Goal: Book appointment/travel/reservation

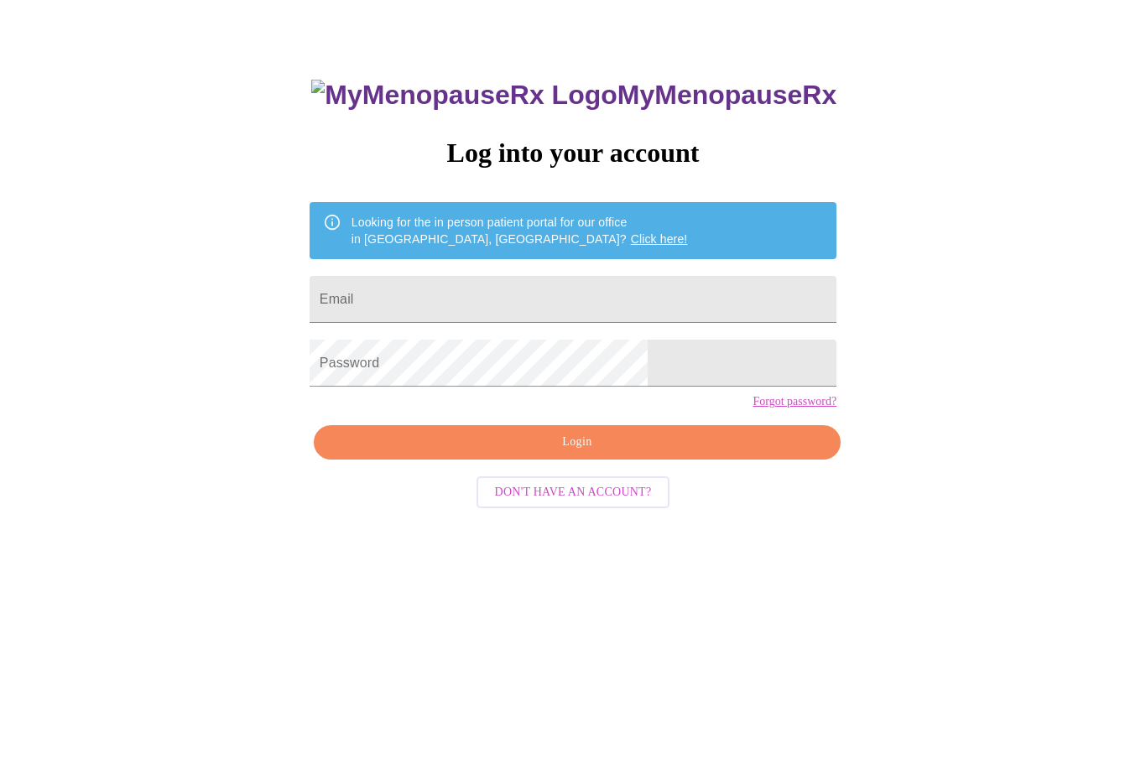
scroll to position [54, 0]
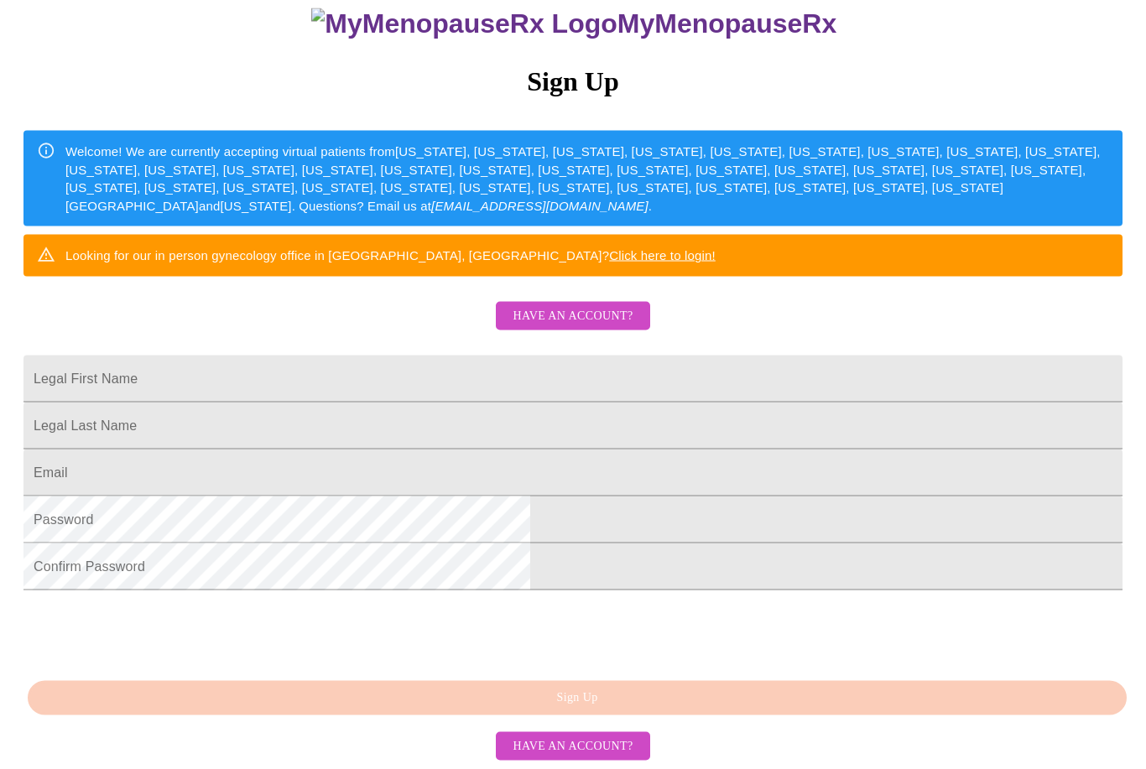
scroll to position [261, 0]
click at [716, 248] on link "Click here to login!" at bounding box center [662, 255] width 107 height 14
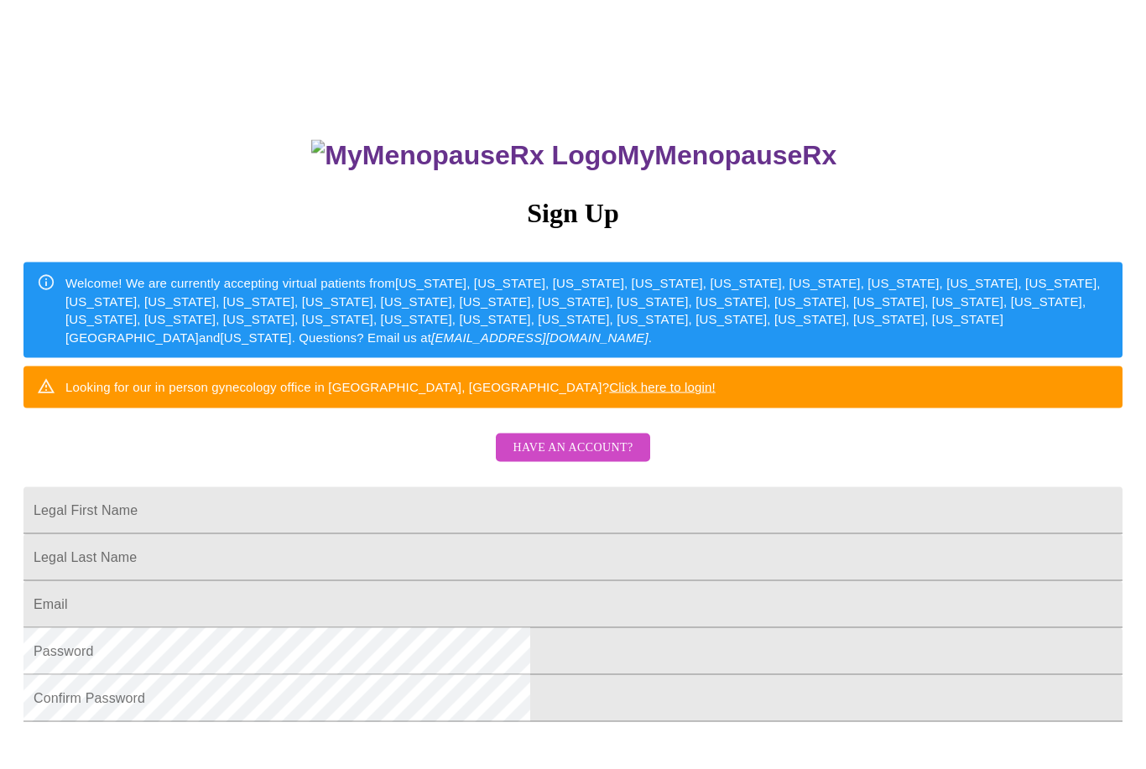
scroll to position [17, 0]
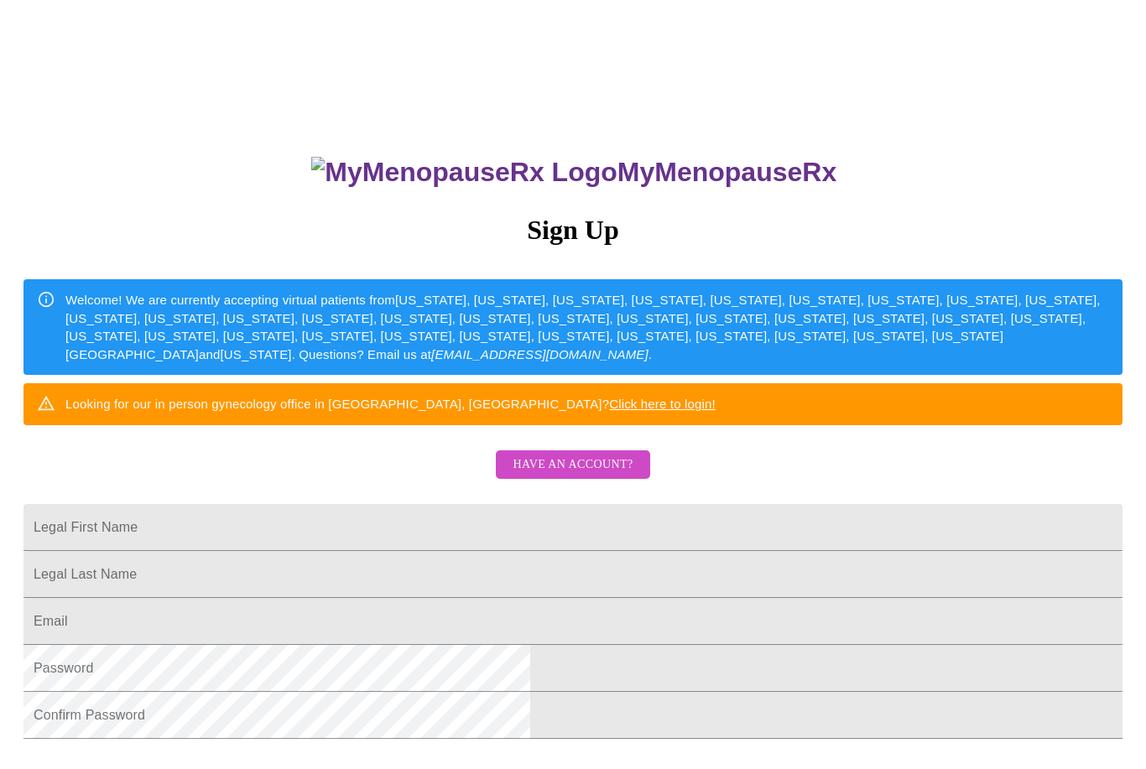
click at [592, 476] on span "Have an account?" at bounding box center [573, 465] width 120 height 21
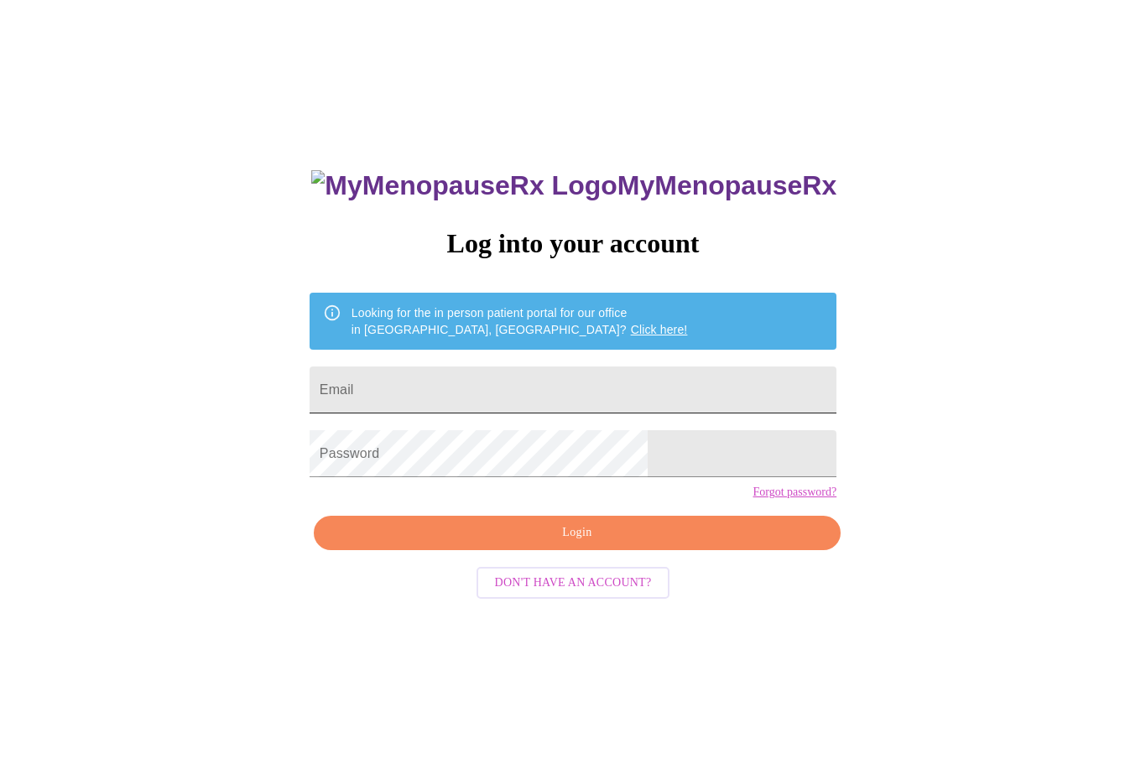
click at [440, 393] on input "Email" at bounding box center [573, 390] width 527 height 47
type input "[EMAIL_ADDRESS][DOMAIN_NAME]"
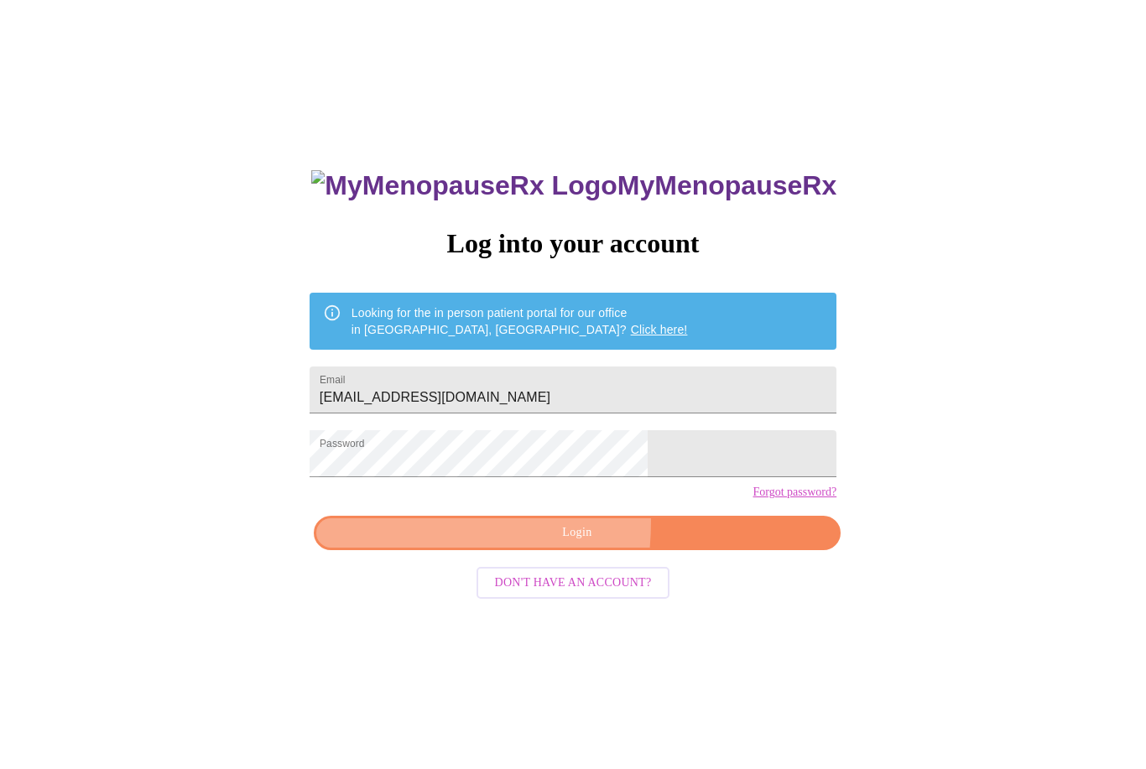
click at [447, 550] on button "Login" at bounding box center [577, 533] width 527 height 34
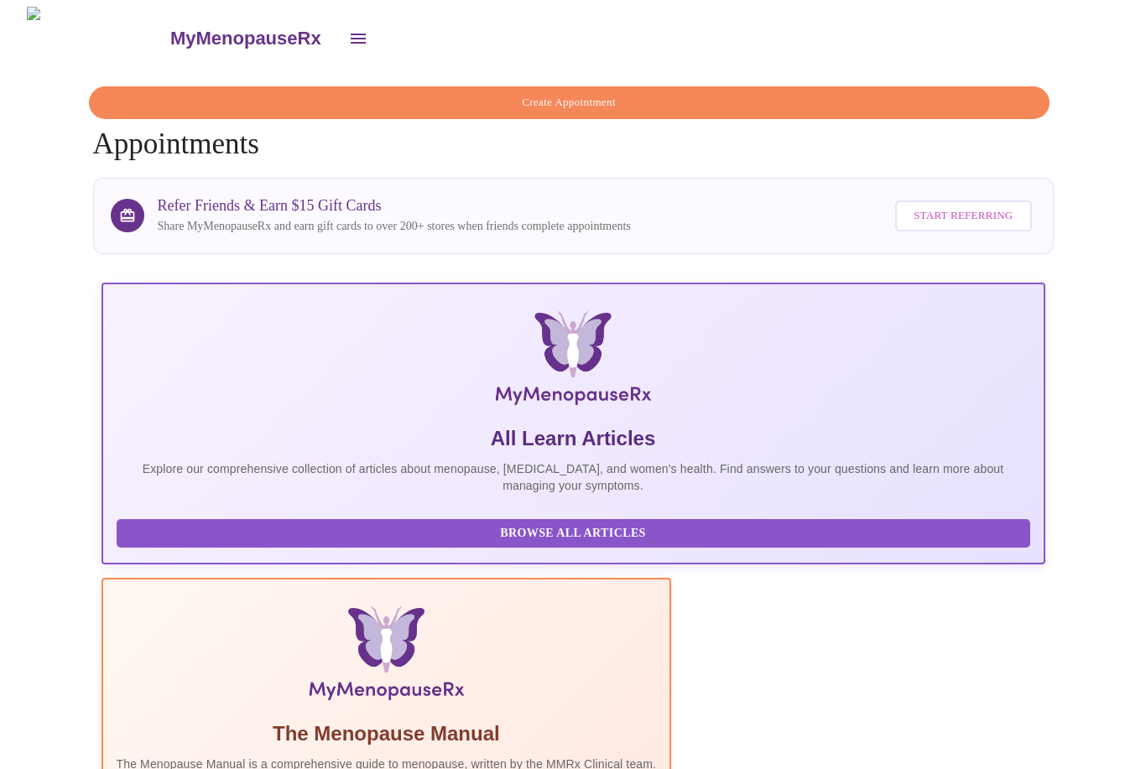
click at [348, 38] on icon "open drawer" at bounding box center [358, 39] width 20 height 20
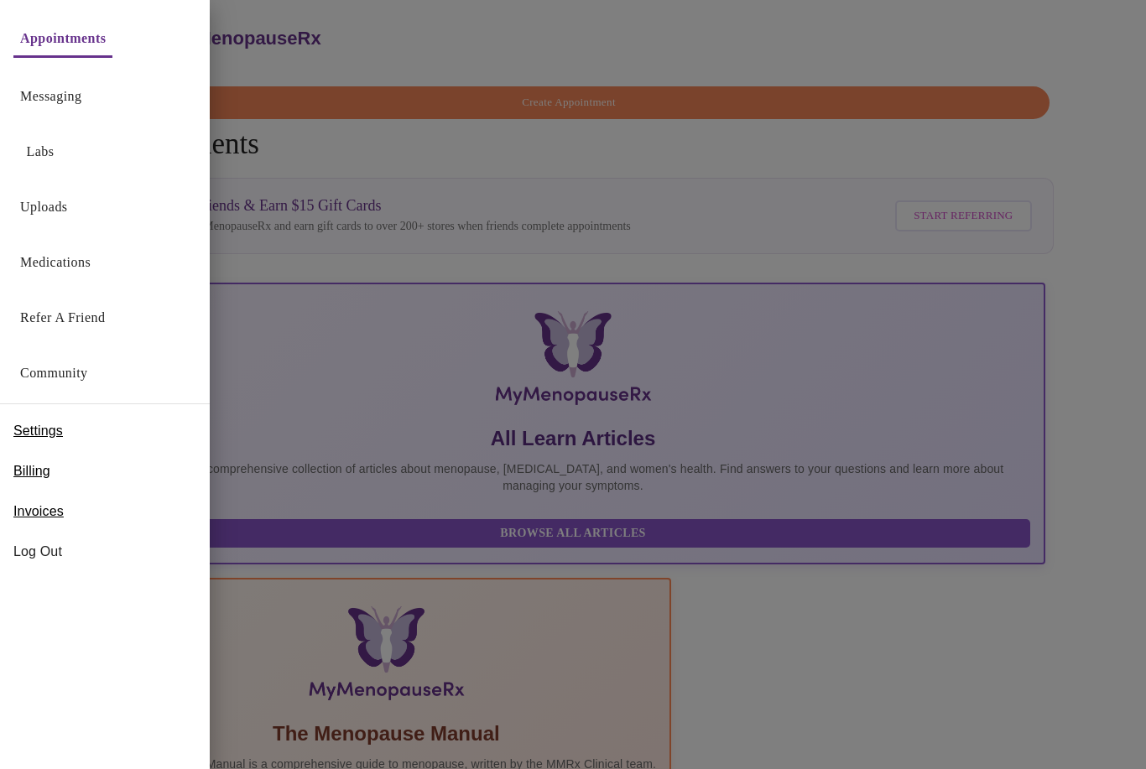
click at [359, 102] on div at bounding box center [573, 384] width 1146 height 769
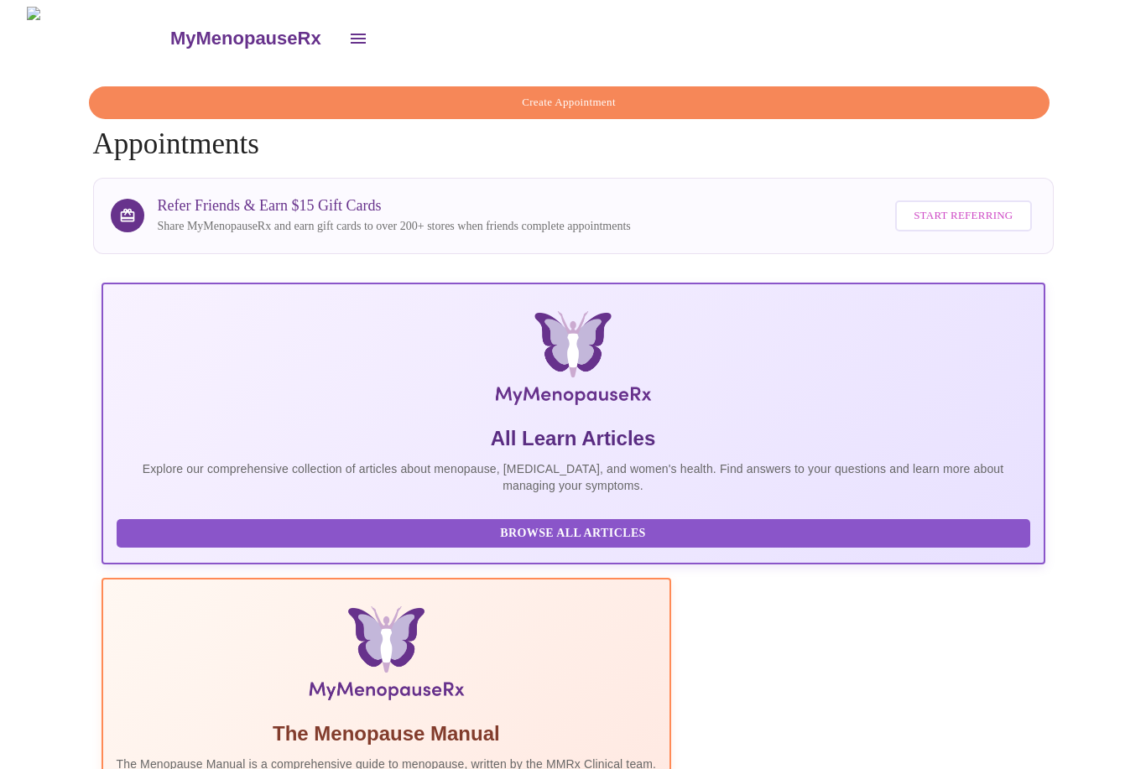
click at [416, 96] on span "Create Appointment" at bounding box center [569, 102] width 922 height 19
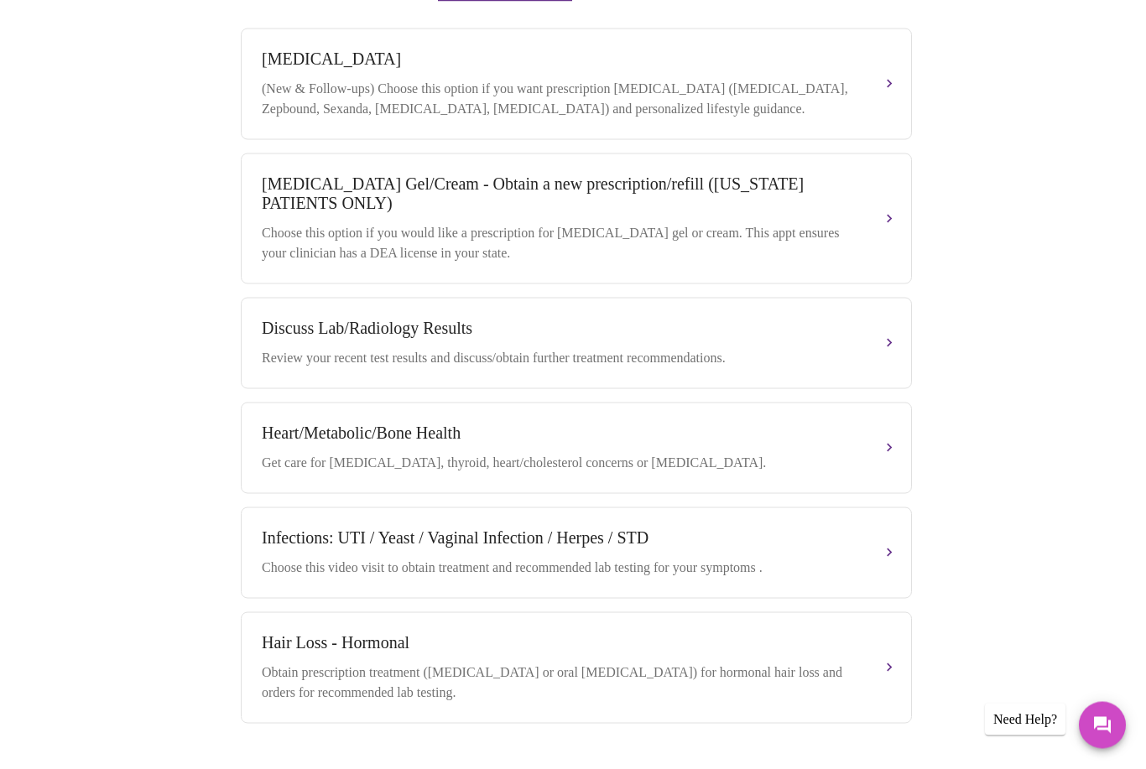
scroll to position [611, 0]
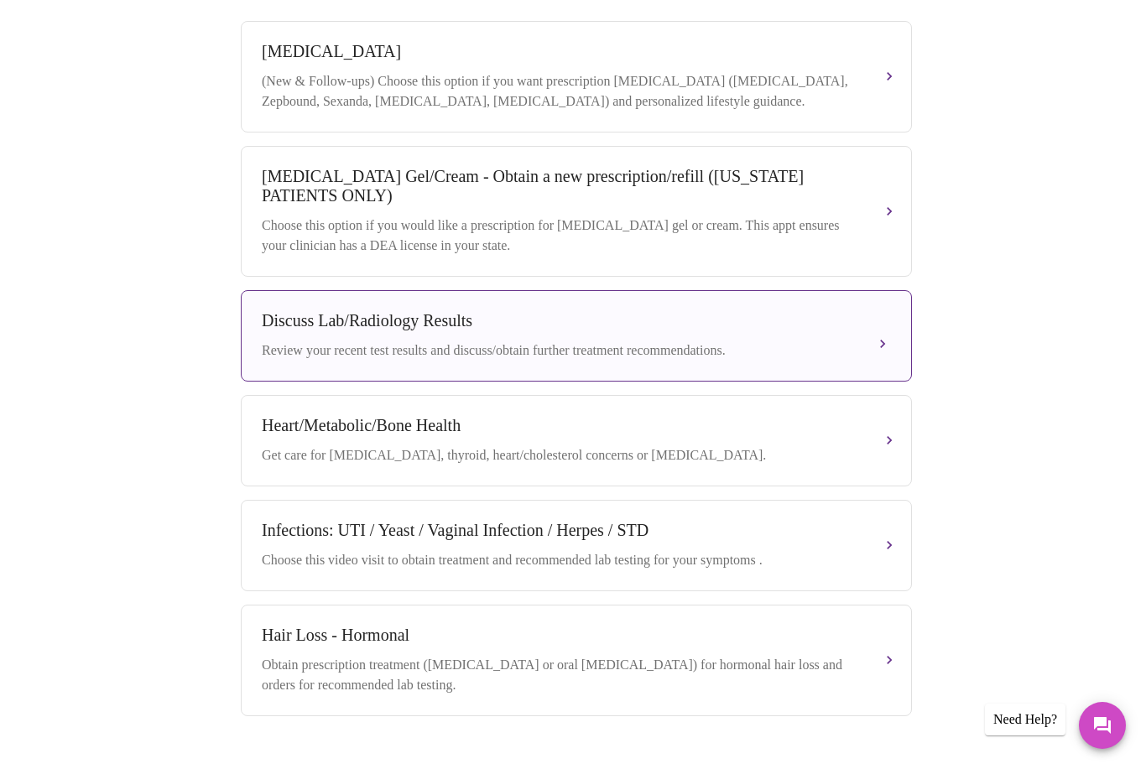
click at [305, 332] on div "Discuss Lab/Radiology Results Review your recent test results and discuss/obtai…" at bounding box center [576, 335] width 629 height 49
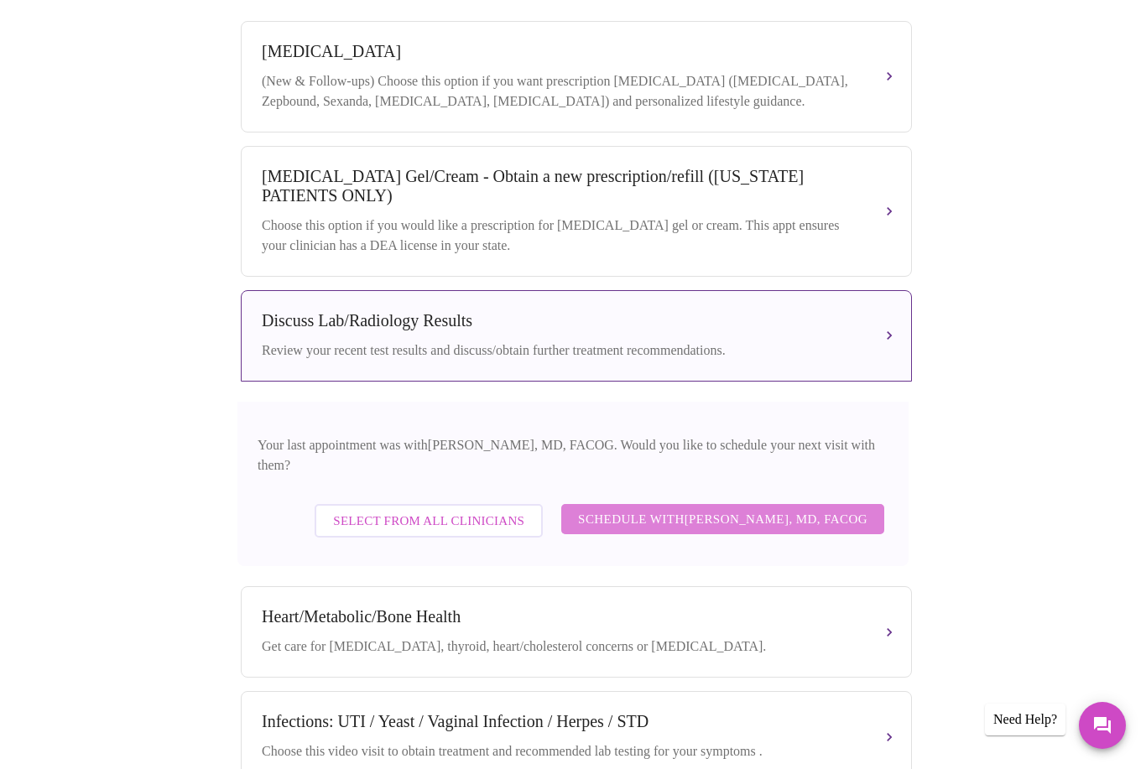
click at [594, 508] on span "Schedule with [PERSON_NAME], MD, FACOG" at bounding box center [722, 519] width 289 height 22
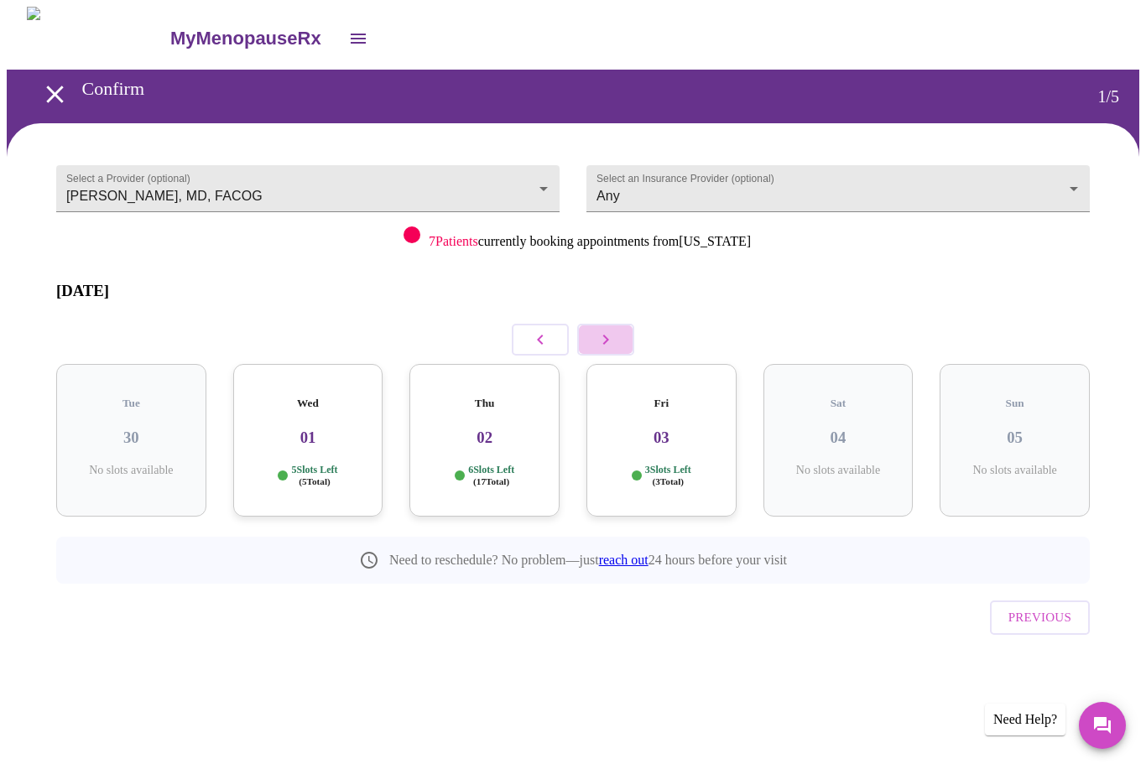
click at [606, 335] on icon "button" at bounding box center [606, 340] width 6 height 10
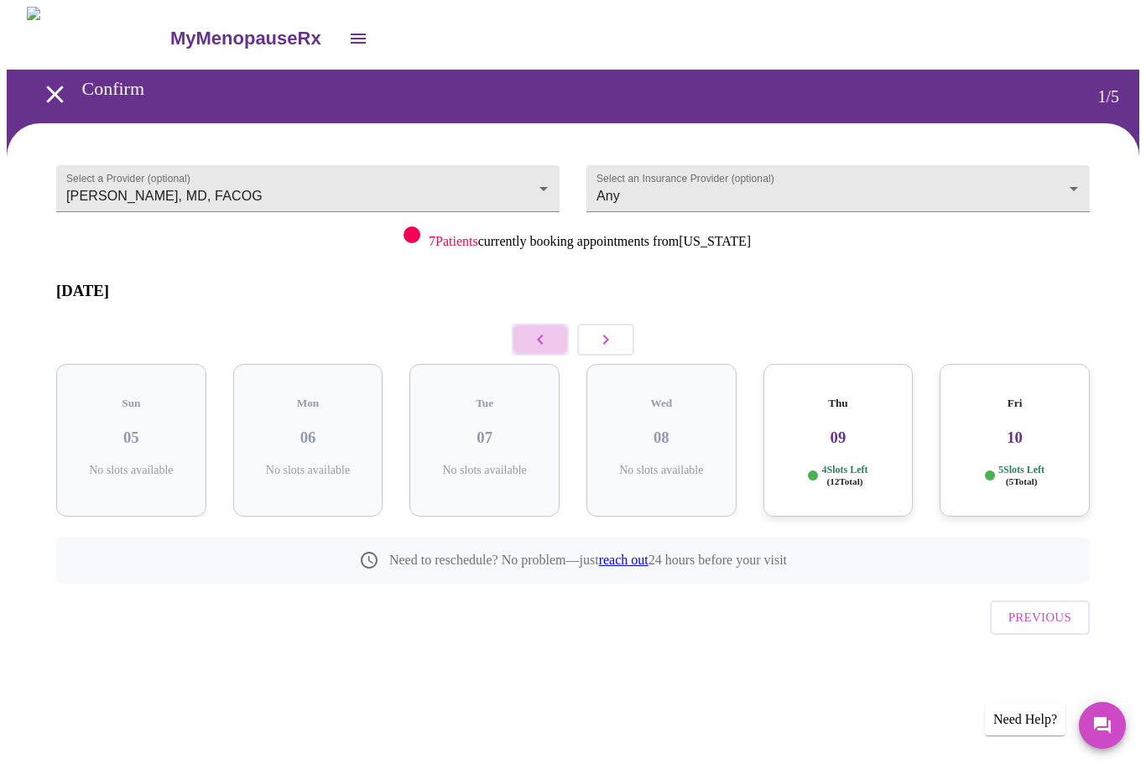
click at [535, 330] on icon "button" at bounding box center [540, 340] width 20 height 20
click at [479, 429] on h3 "01" at bounding box center [484, 438] width 123 height 18
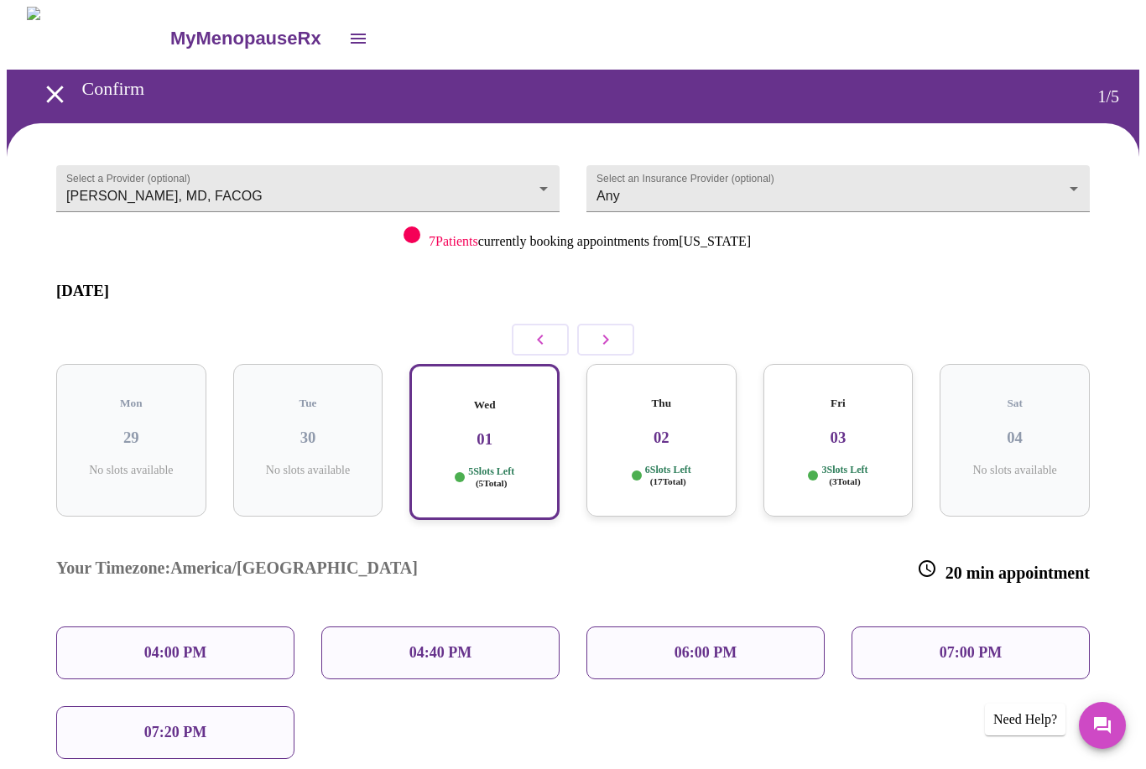
click at [190, 644] on p "04:00 PM" at bounding box center [175, 653] width 62 height 18
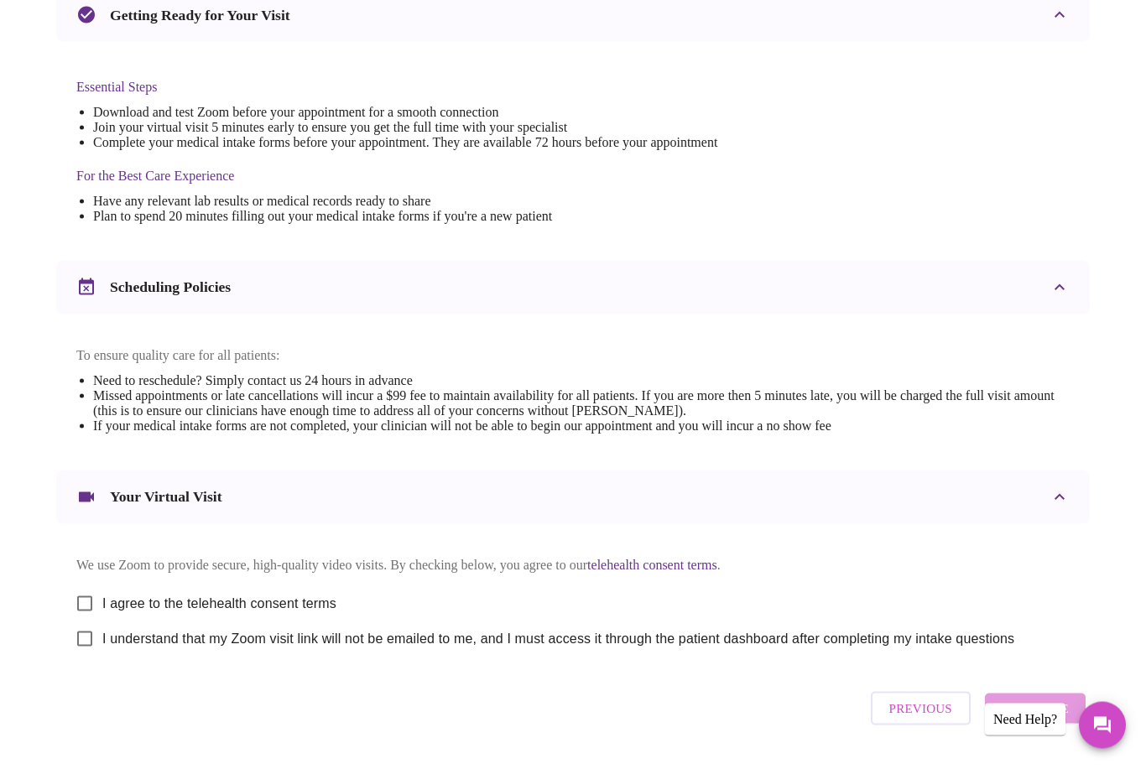
scroll to position [381, 0]
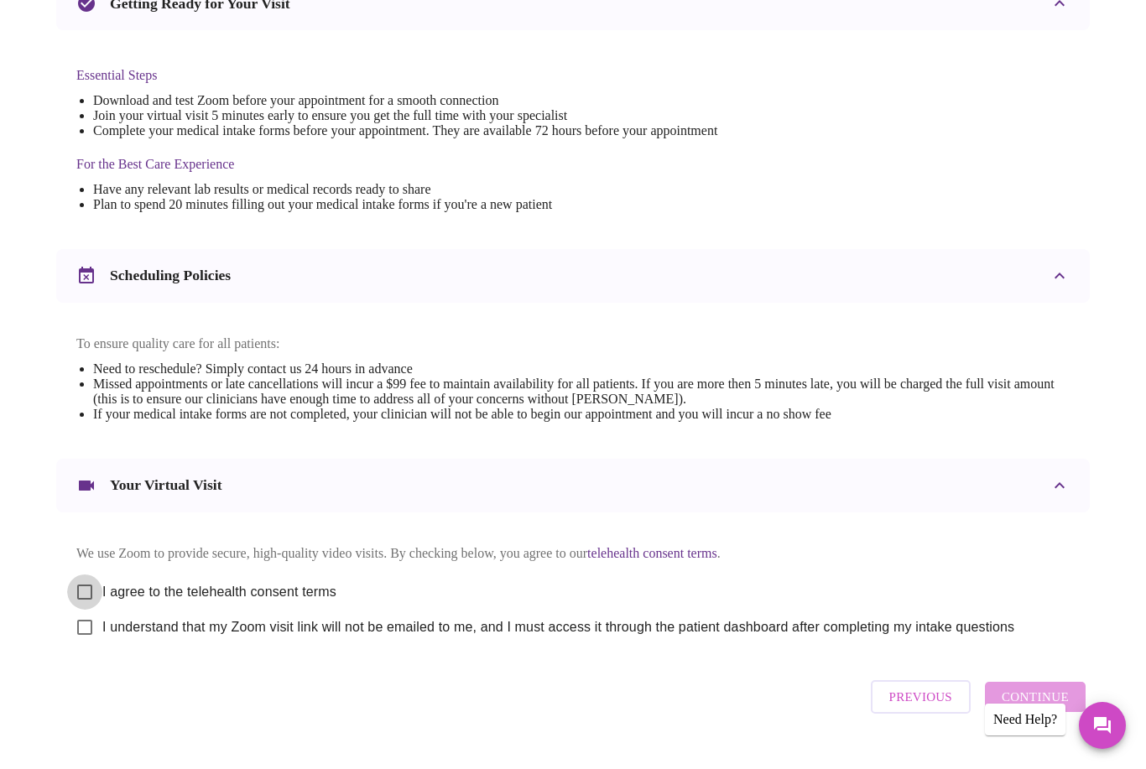
click at [86, 594] on input "I agree to the telehealth consent terms" at bounding box center [84, 592] width 35 height 35
checkbox input "true"
click at [88, 645] on input "I understand that my Zoom visit link will not be emailed to me, and I must acce…" at bounding box center [84, 627] width 35 height 35
checkbox input "true"
click at [1037, 708] on span "Continue" at bounding box center [1035, 697] width 67 height 22
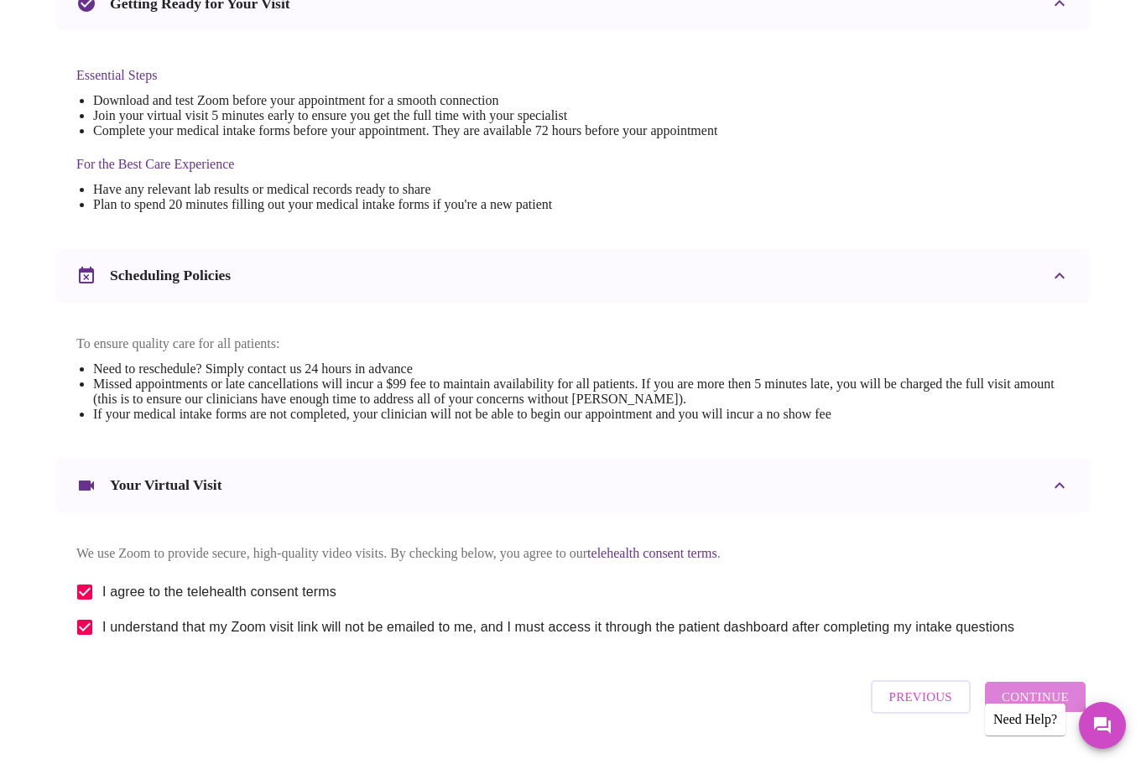
scroll to position [0, 0]
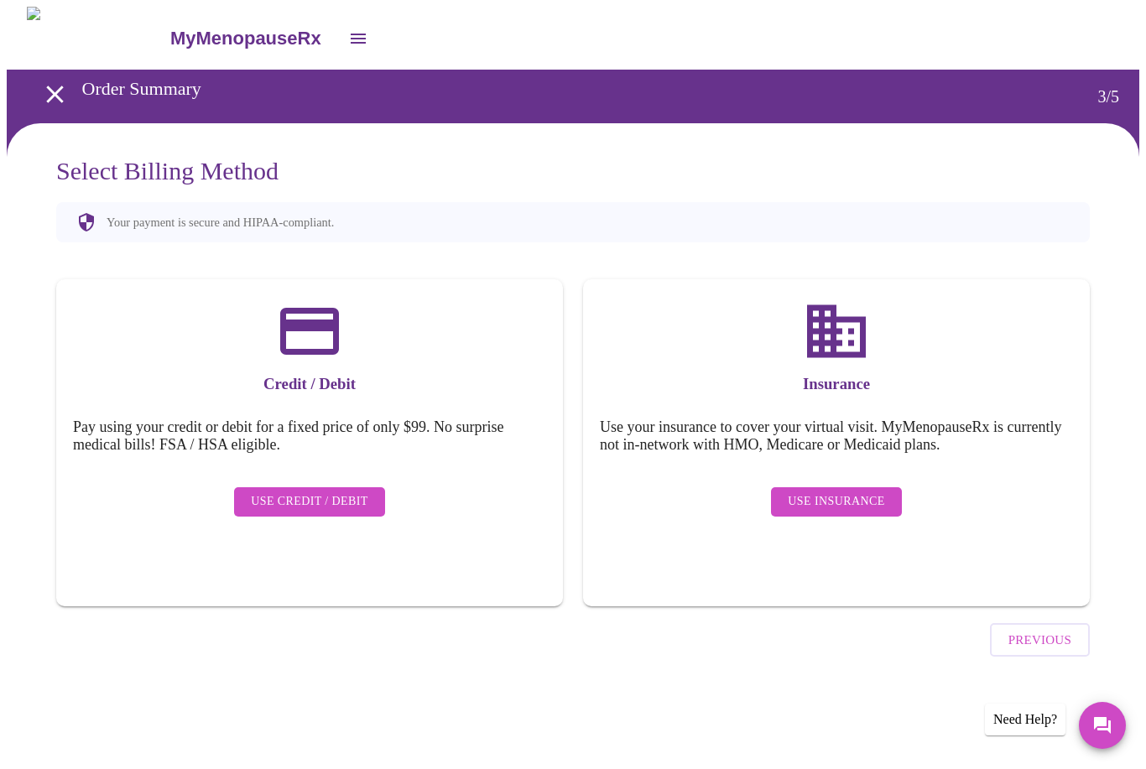
click at [849, 492] on span "Use Insurance" at bounding box center [836, 502] width 96 height 21
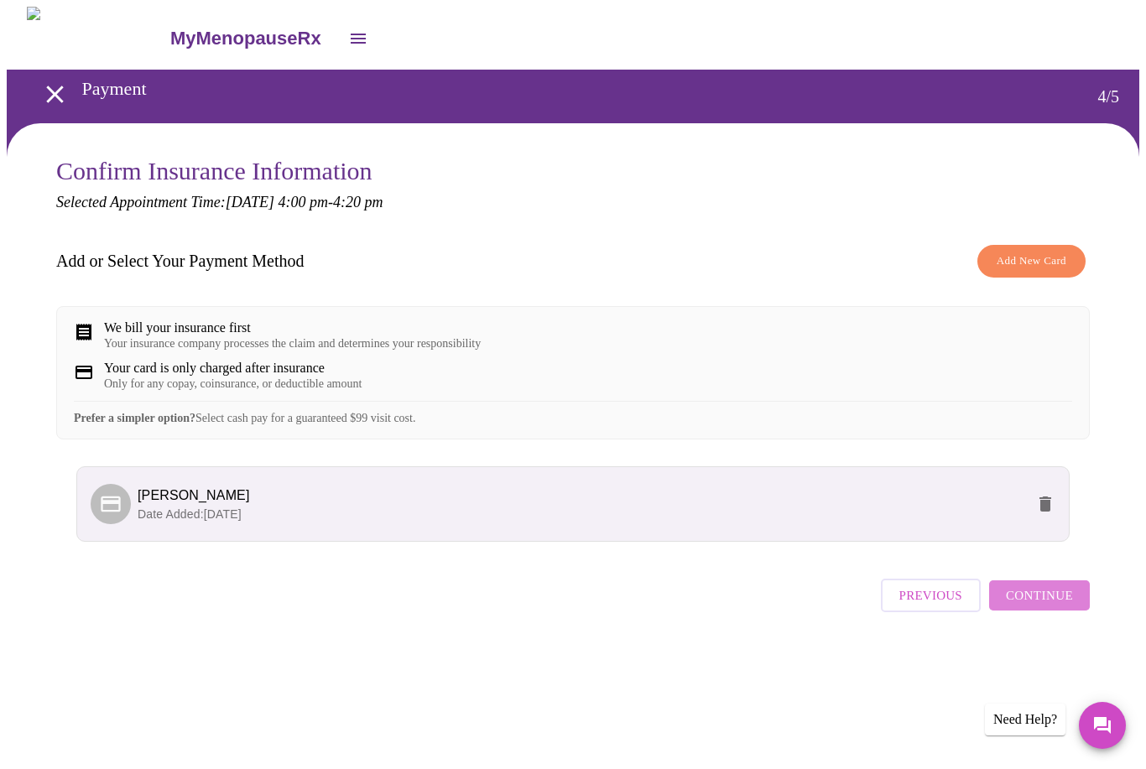
click at [1044, 607] on span "Continue" at bounding box center [1039, 596] width 67 height 22
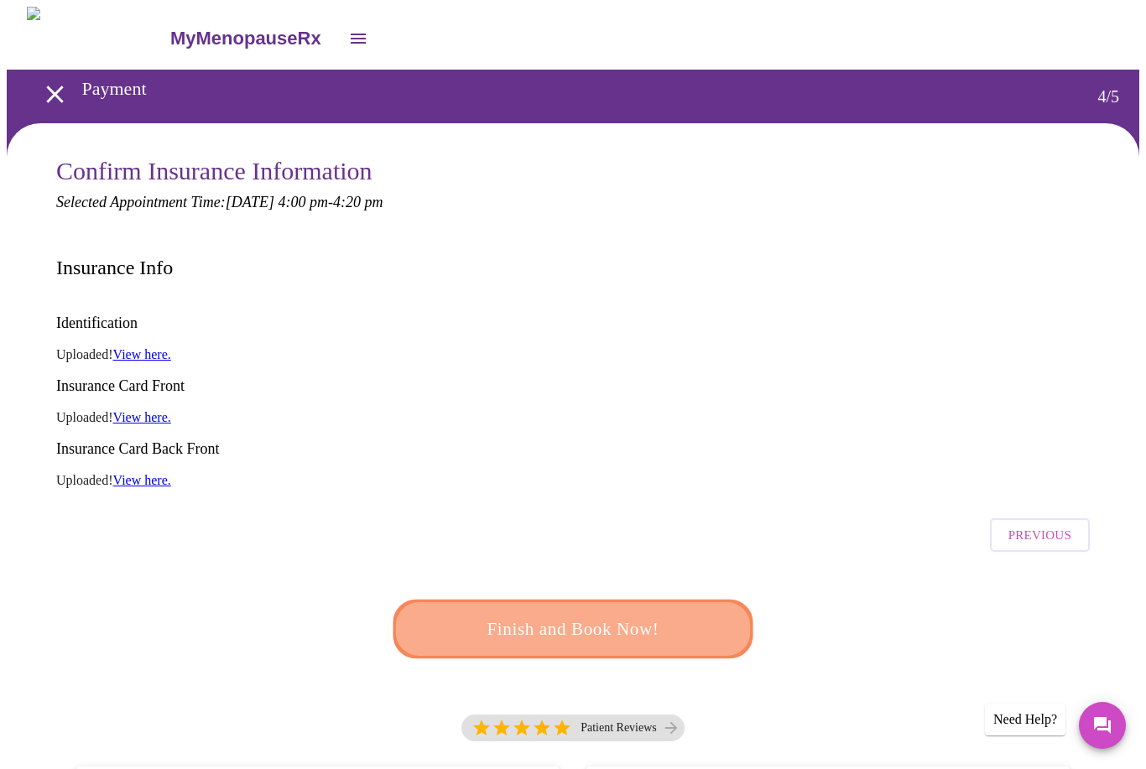
click at [669, 613] on span "Finish and Book Now!" at bounding box center [573, 628] width 315 height 31
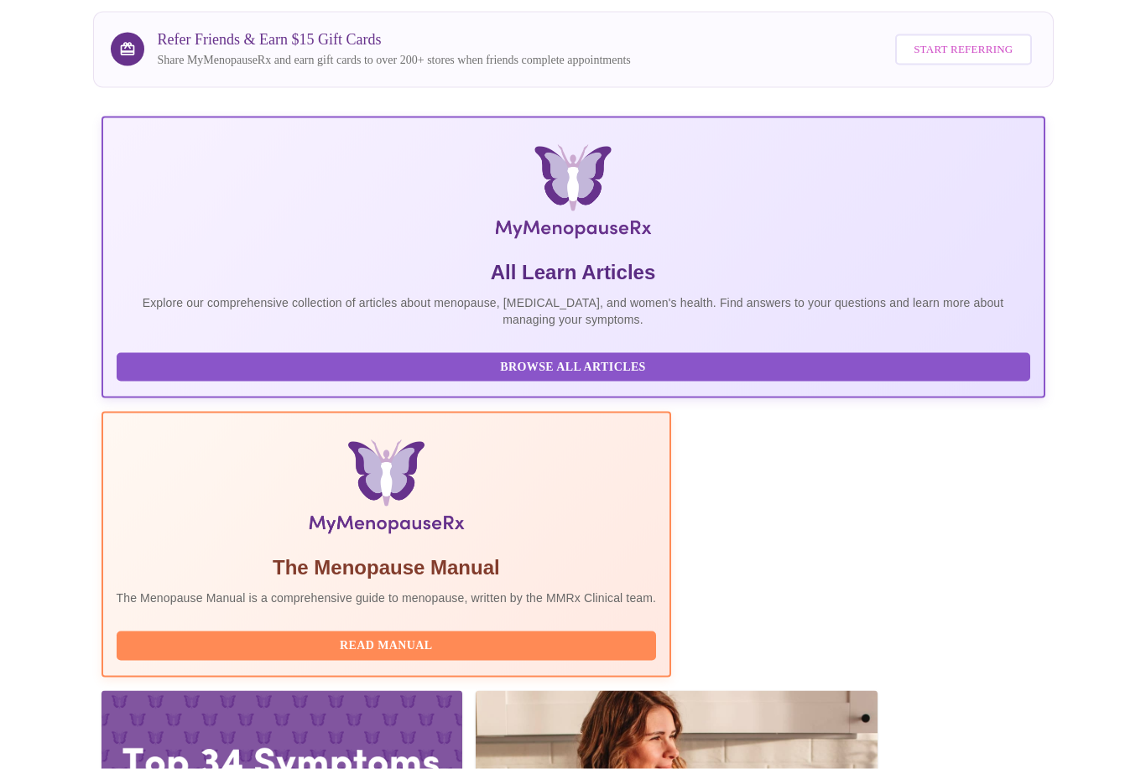
scroll to position [167, 0]
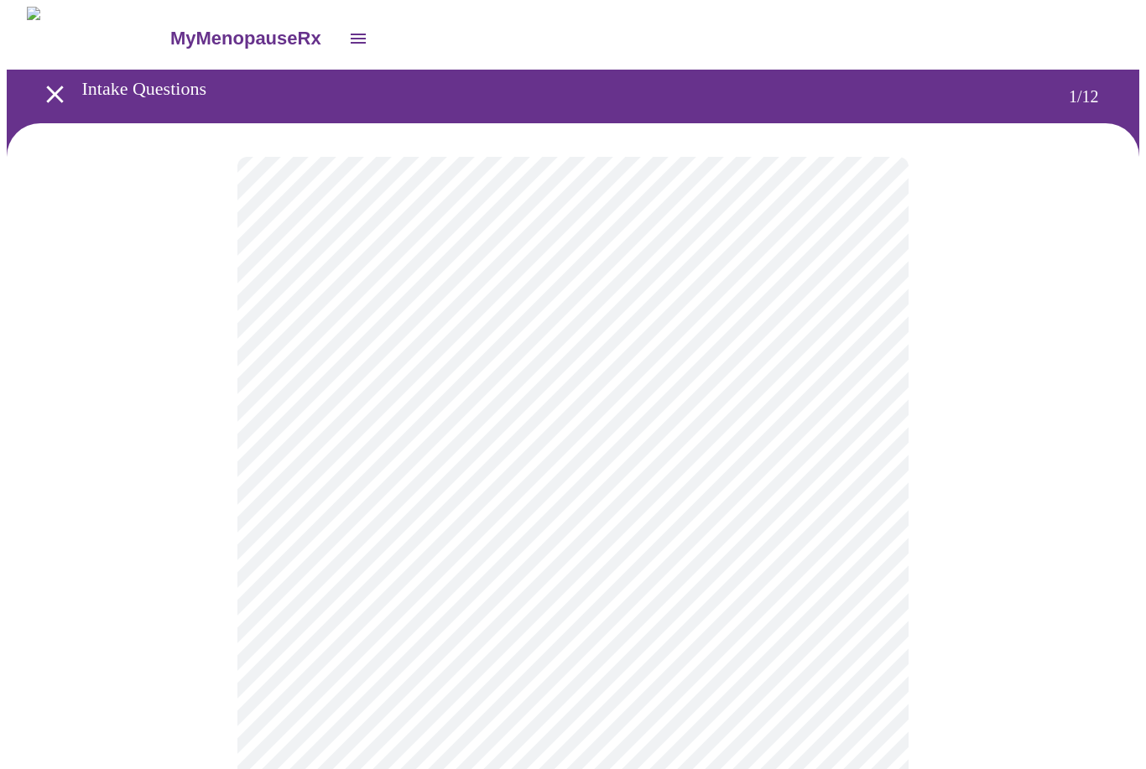
click at [853, 363] on body "MyMenopauseRx Intake Questions 1 / 12" at bounding box center [573, 772] width 1133 height 1530
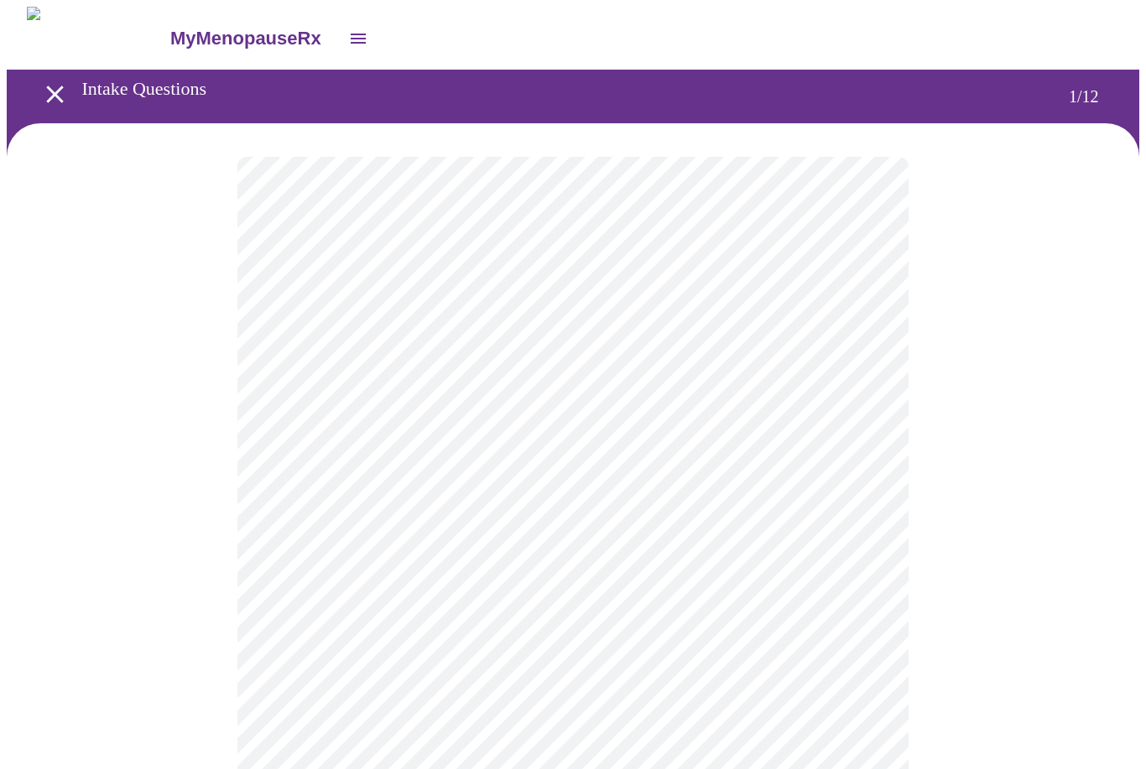
click at [862, 374] on body "MyMenopauseRx Intake Questions 1 / 12" at bounding box center [573, 767] width 1133 height 1521
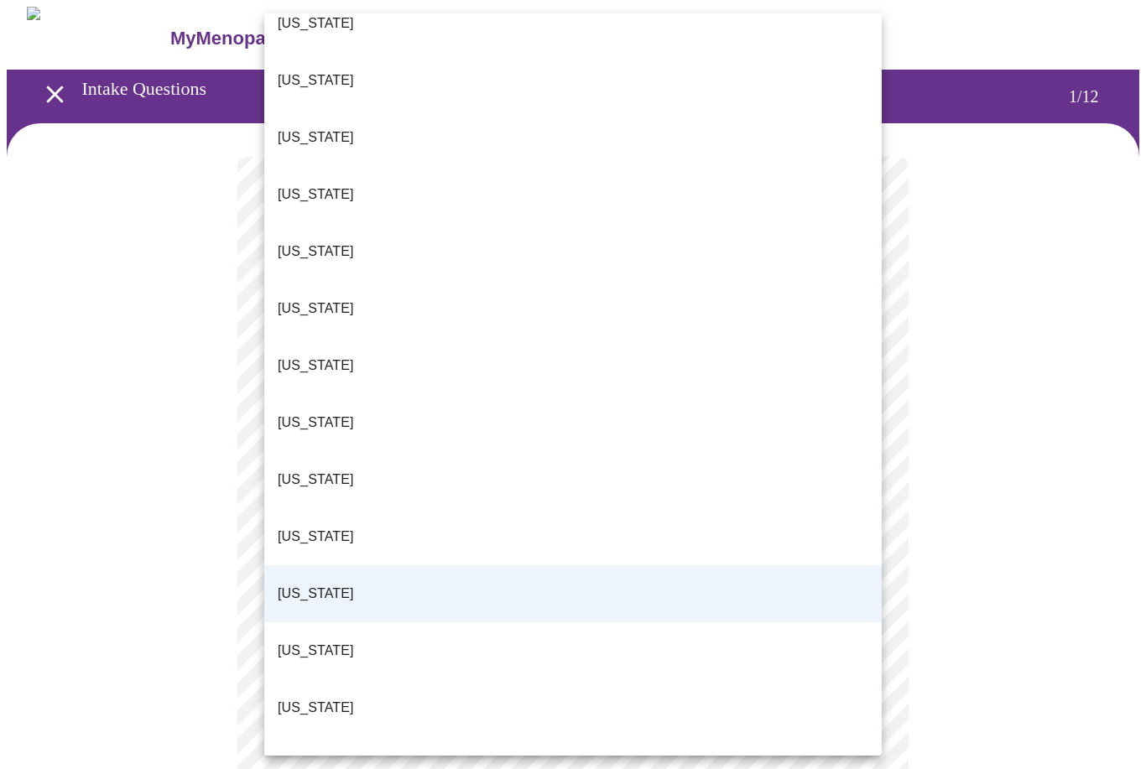
scroll to position [206, 0]
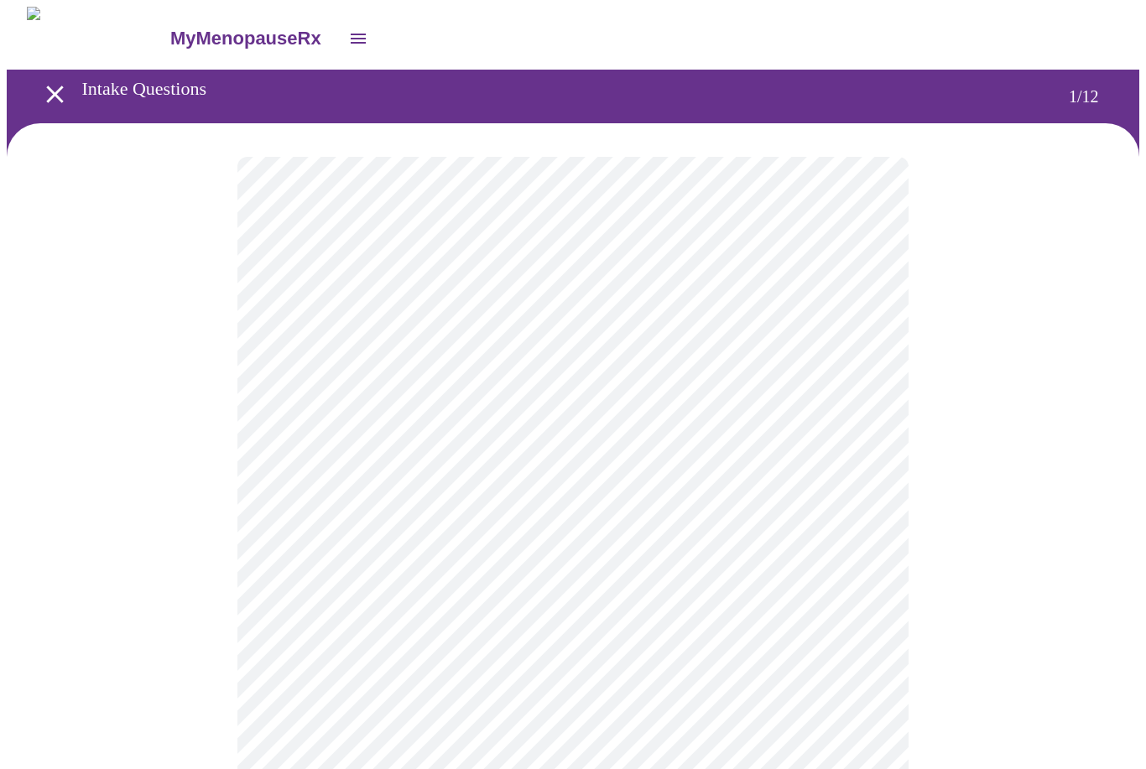
click at [694, 482] on body "MyMenopauseRx Intake Questions 1 / 12" at bounding box center [573, 767] width 1133 height 1521
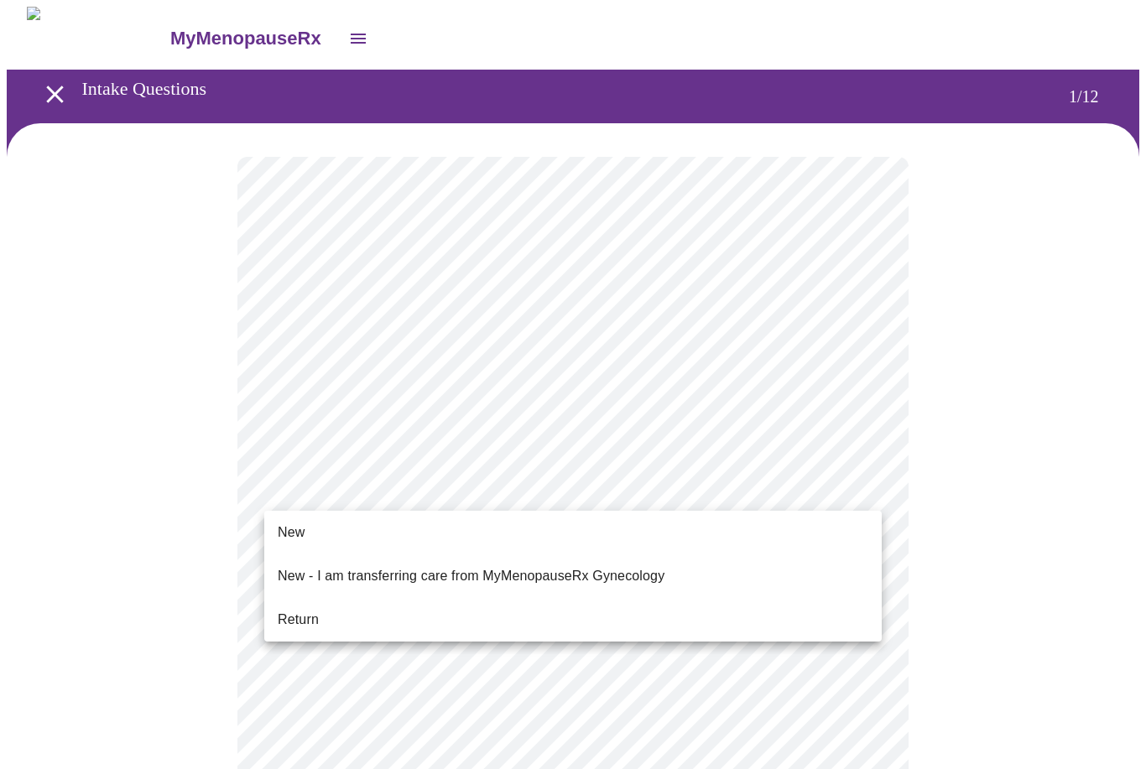
click at [298, 610] on span "Return" at bounding box center [298, 620] width 41 height 20
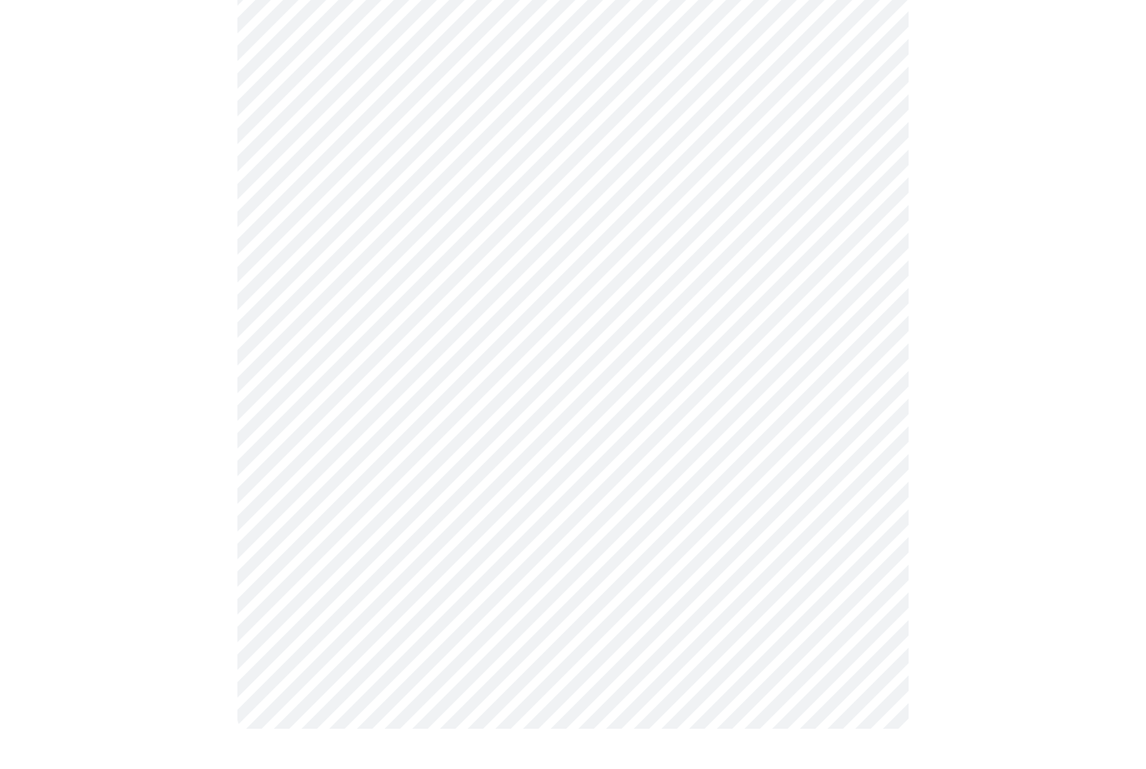
scroll to position [0, 0]
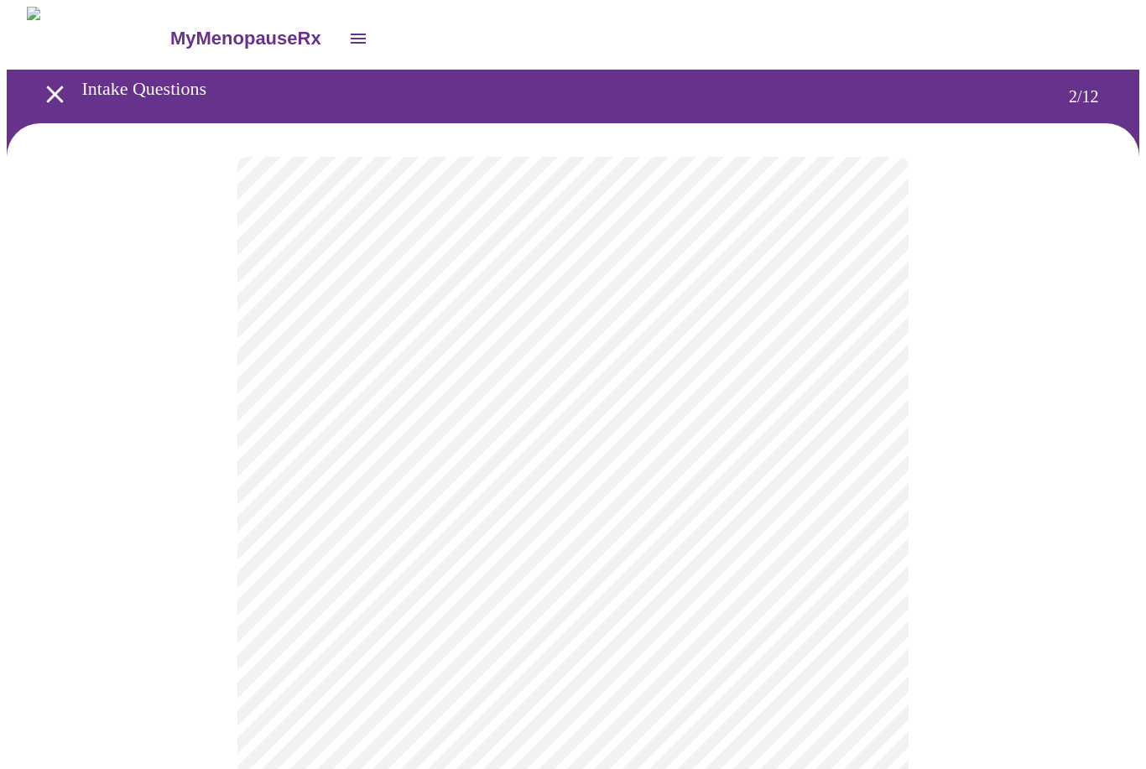
click at [857, 352] on body "MyMenopauseRx Intake Questions 2 / 12" at bounding box center [573, 510] width 1133 height 1006
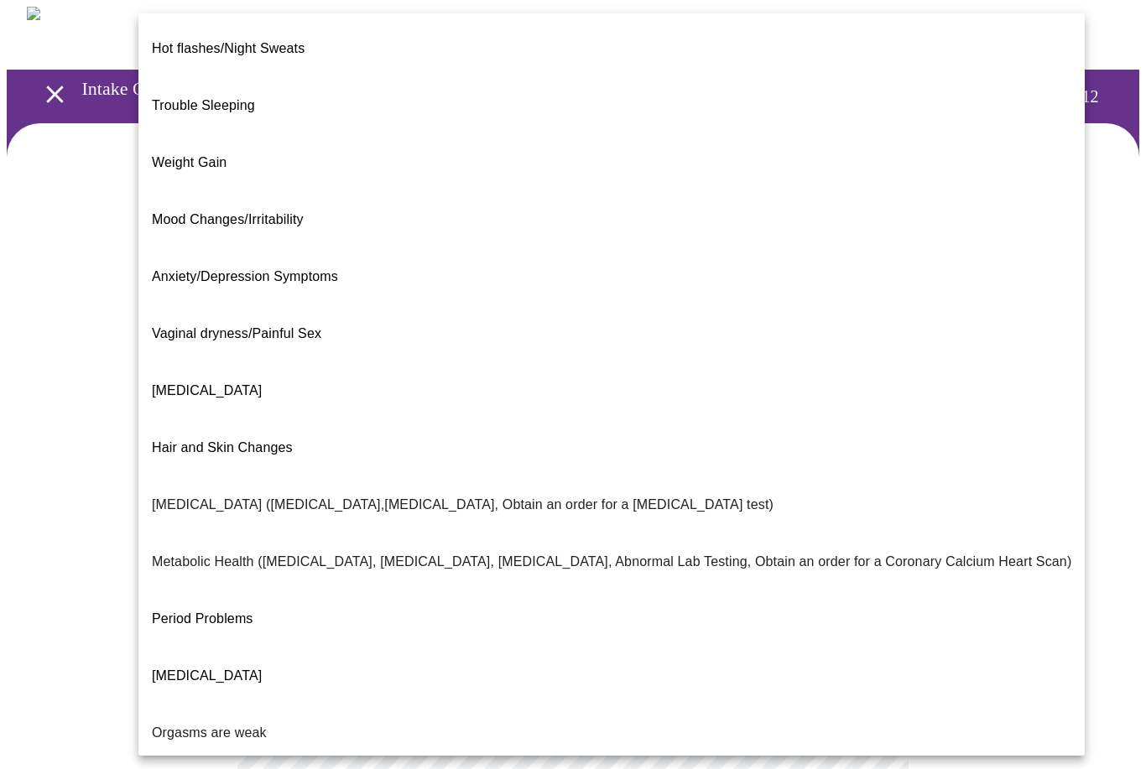
click at [179, 155] on span "Weight Gain" at bounding box center [189, 162] width 75 height 14
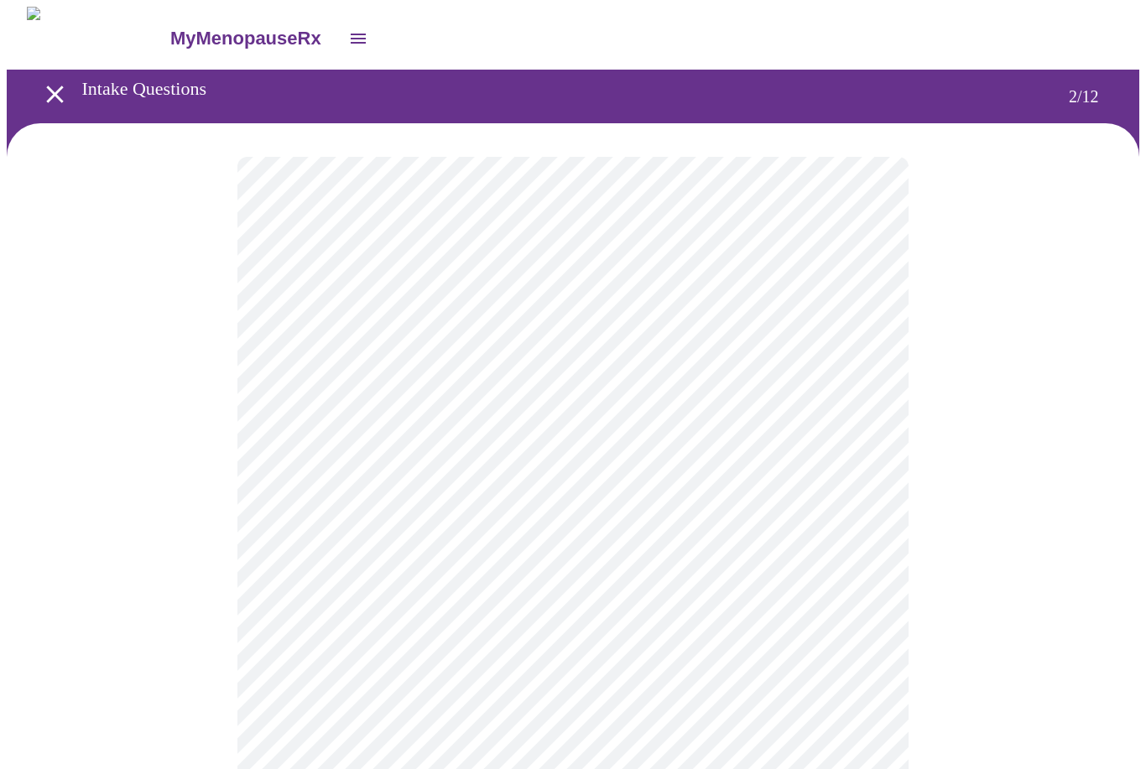
click at [315, 520] on body "MyMenopauseRx Intake Questions 2 / 12" at bounding box center [573, 505] width 1133 height 997
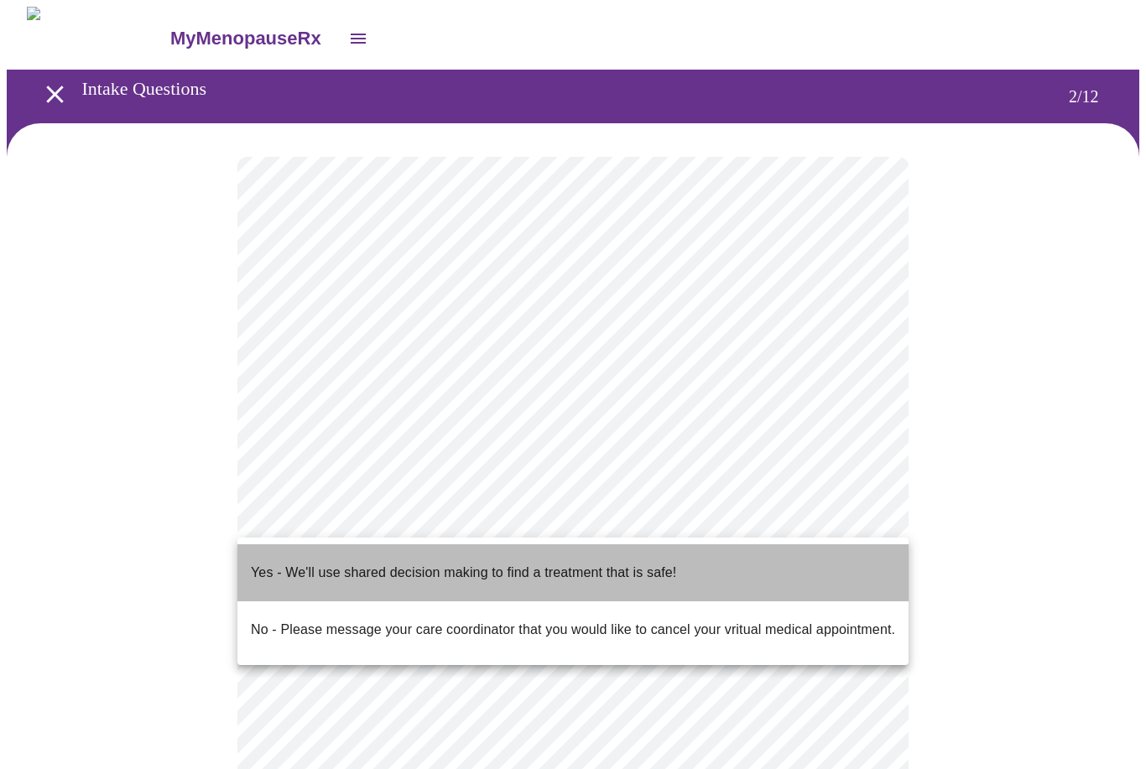
click at [349, 563] on p "Yes - We'll use shared decision making to find a treatment that is safe!" at bounding box center [463, 573] width 425 height 20
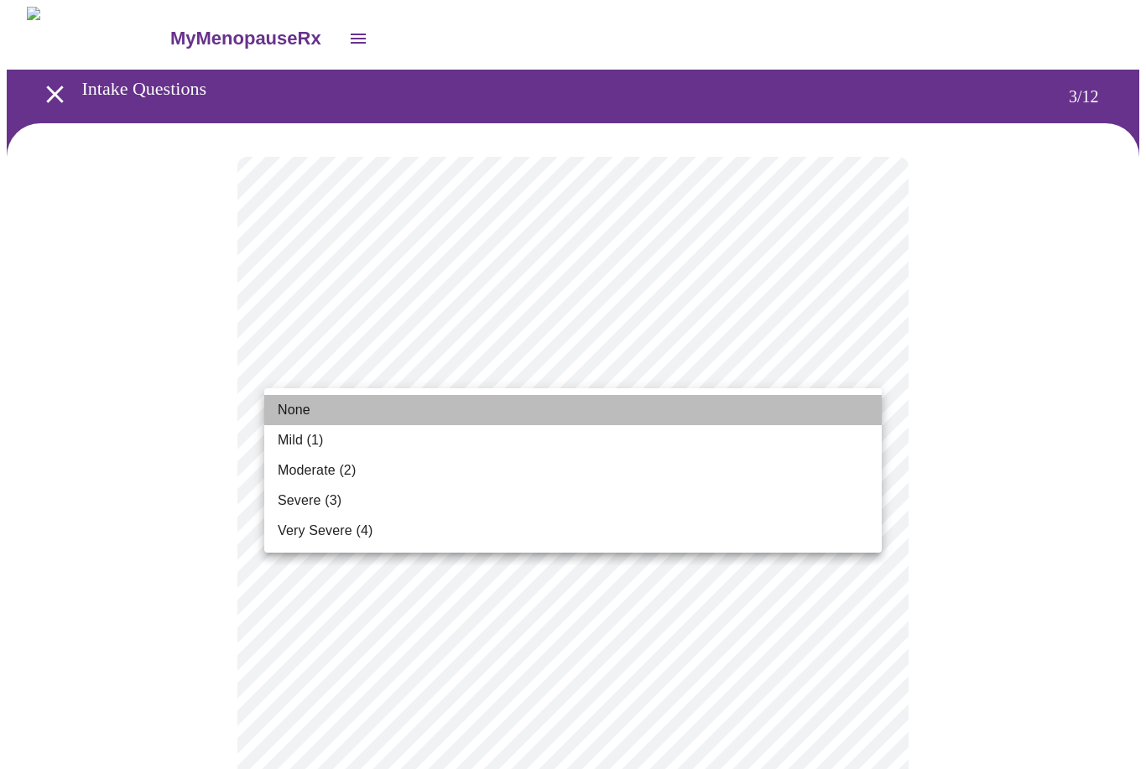
click at [294, 406] on span "None" at bounding box center [294, 410] width 33 height 20
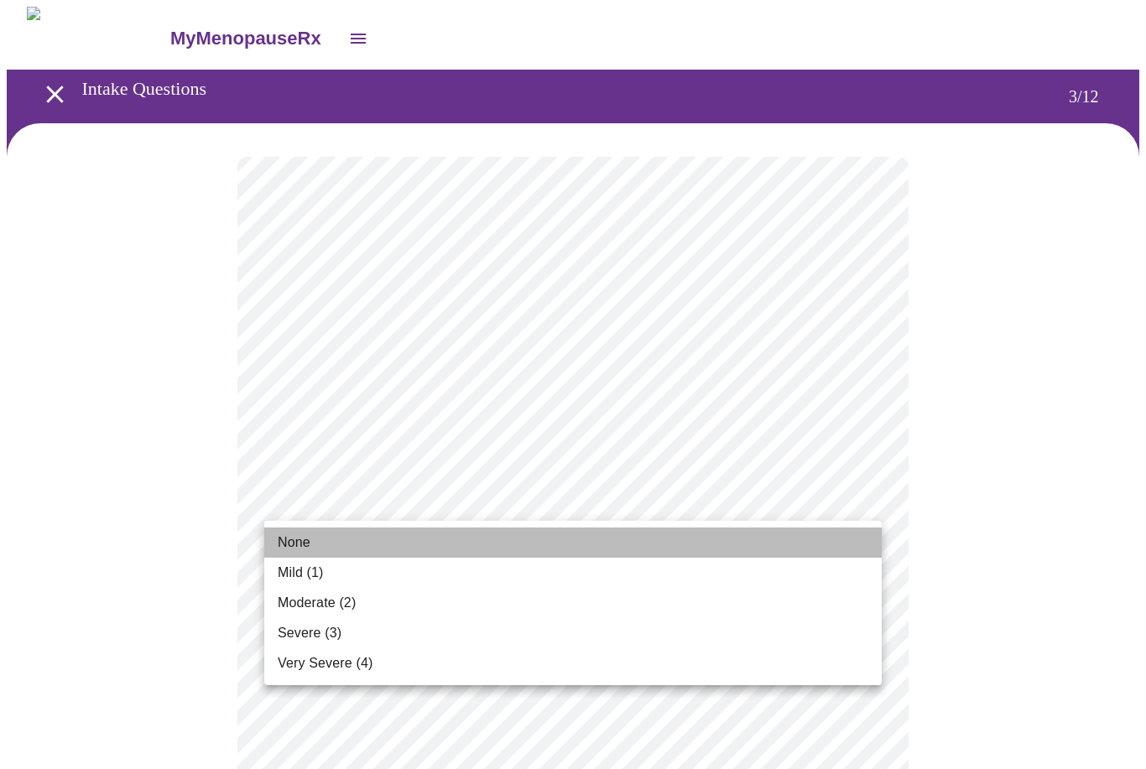
click at [292, 544] on span "None" at bounding box center [294, 543] width 33 height 20
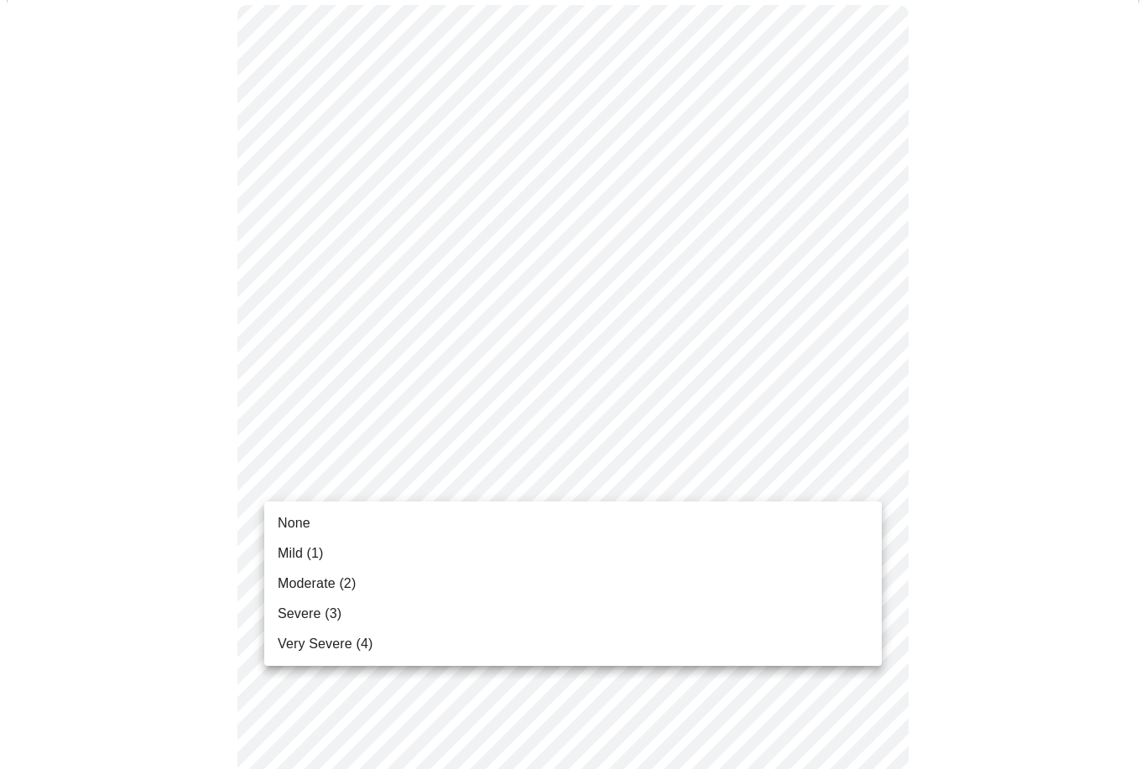
click at [300, 555] on span "Mild (1)" at bounding box center [301, 554] width 46 height 20
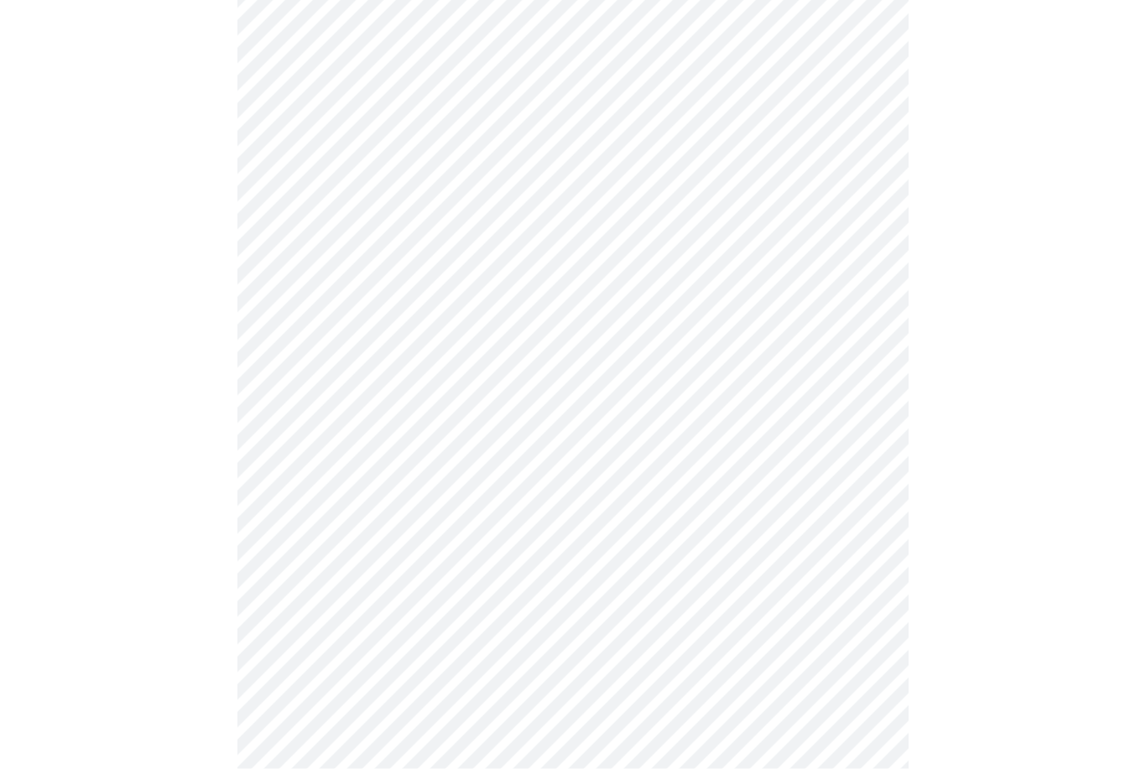
scroll to position [279, 0]
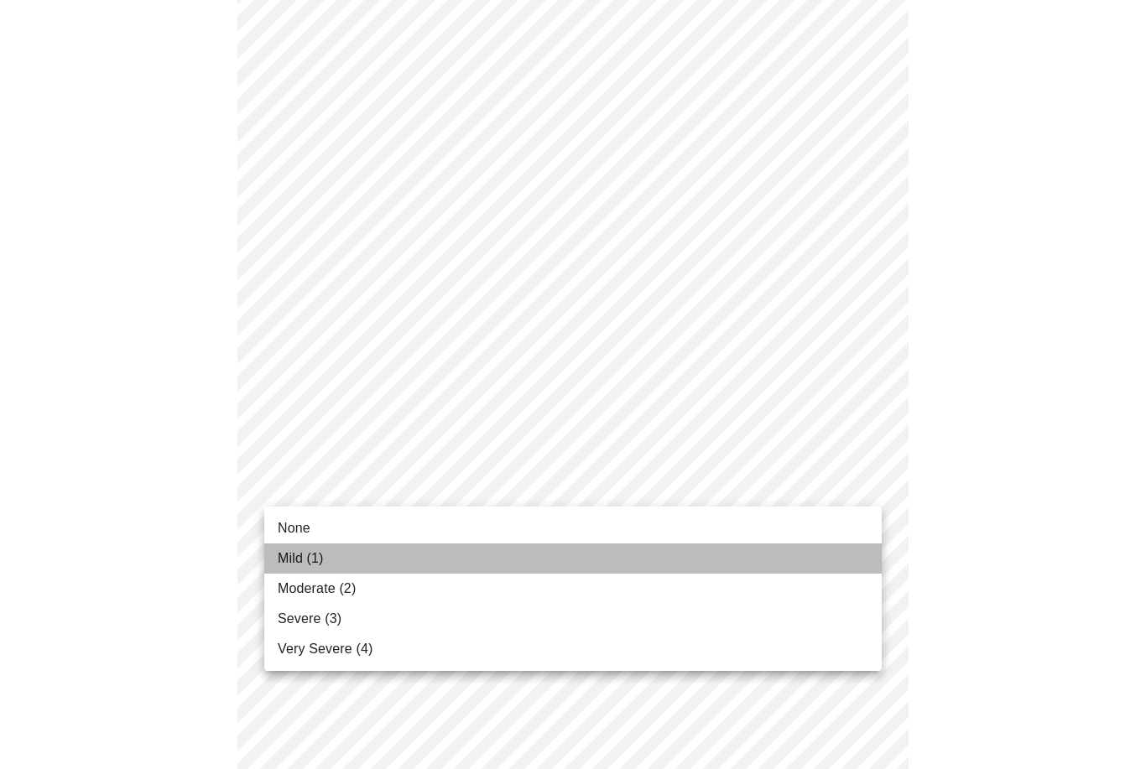
click at [289, 565] on span "Mild (1)" at bounding box center [301, 559] width 46 height 20
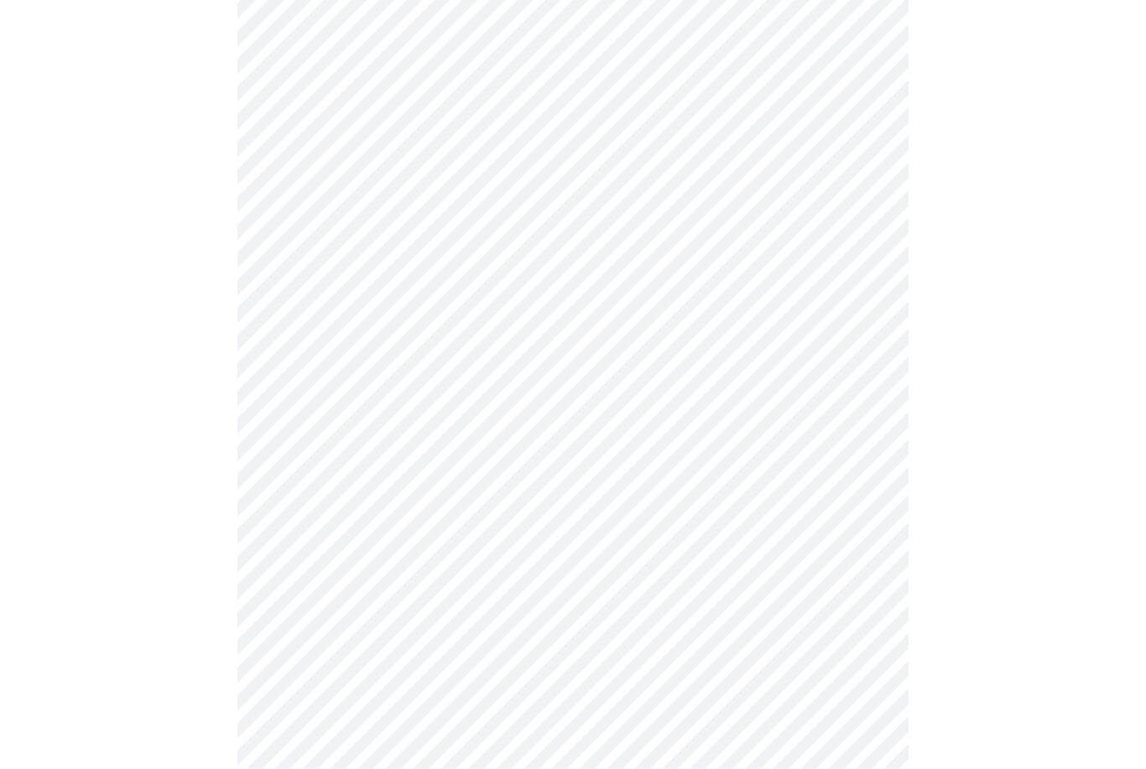
click at [303, 521] on body "MyMenopauseRx Intake Questions 3 / 12" at bounding box center [573, 725] width 1133 height 2132
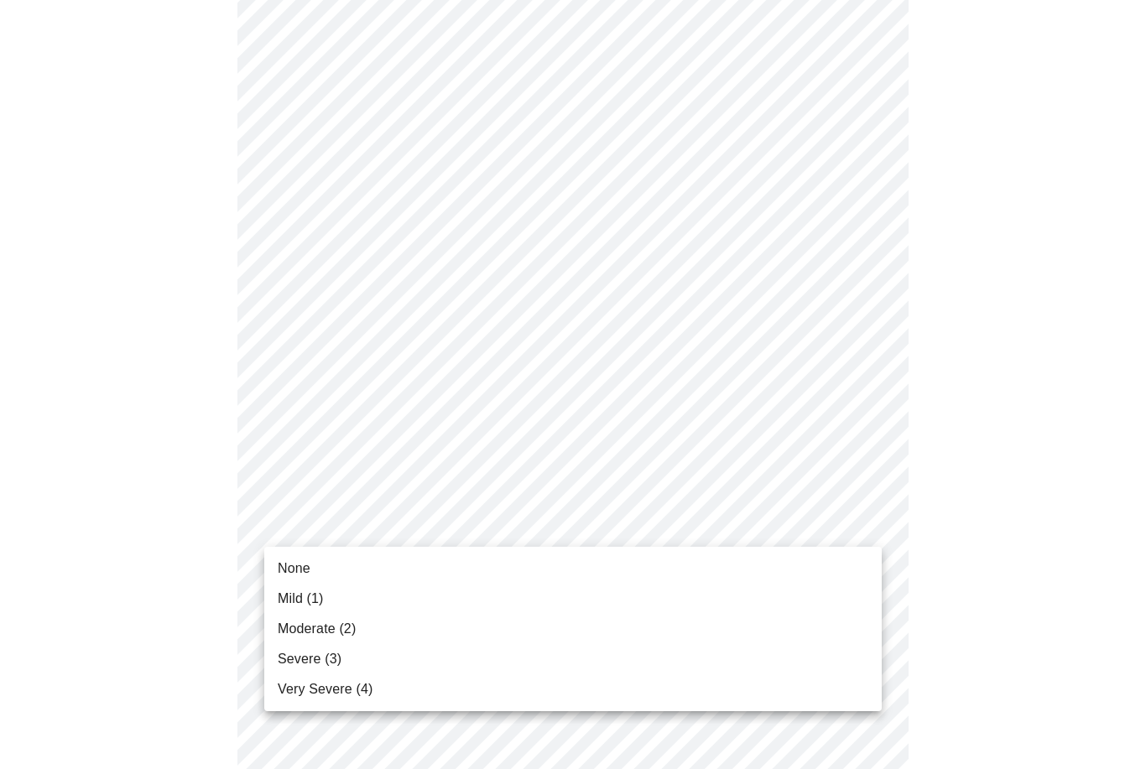
click at [288, 567] on span "None" at bounding box center [294, 569] width 33 height 20
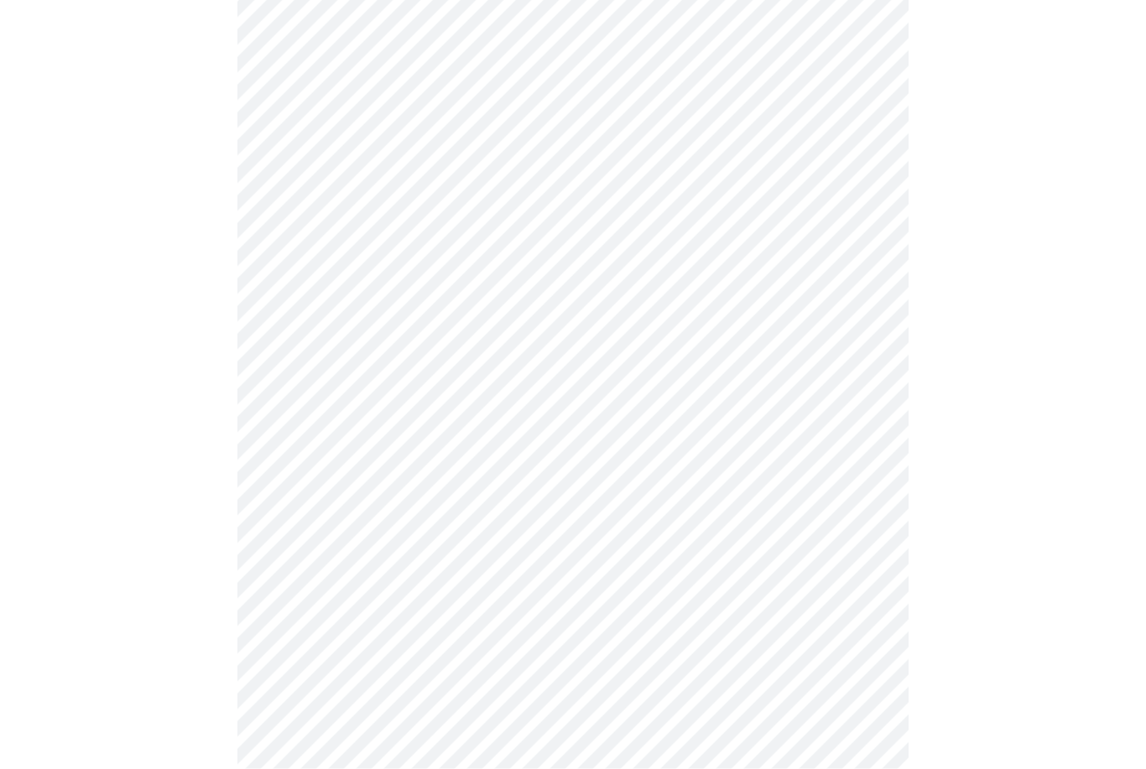
scroll to position [461, 0]
click at [291, 519] on body "MyMenopauseRx Intake Questions 3 / 12" at bounding box center [573, 600] width 1133 height 2109
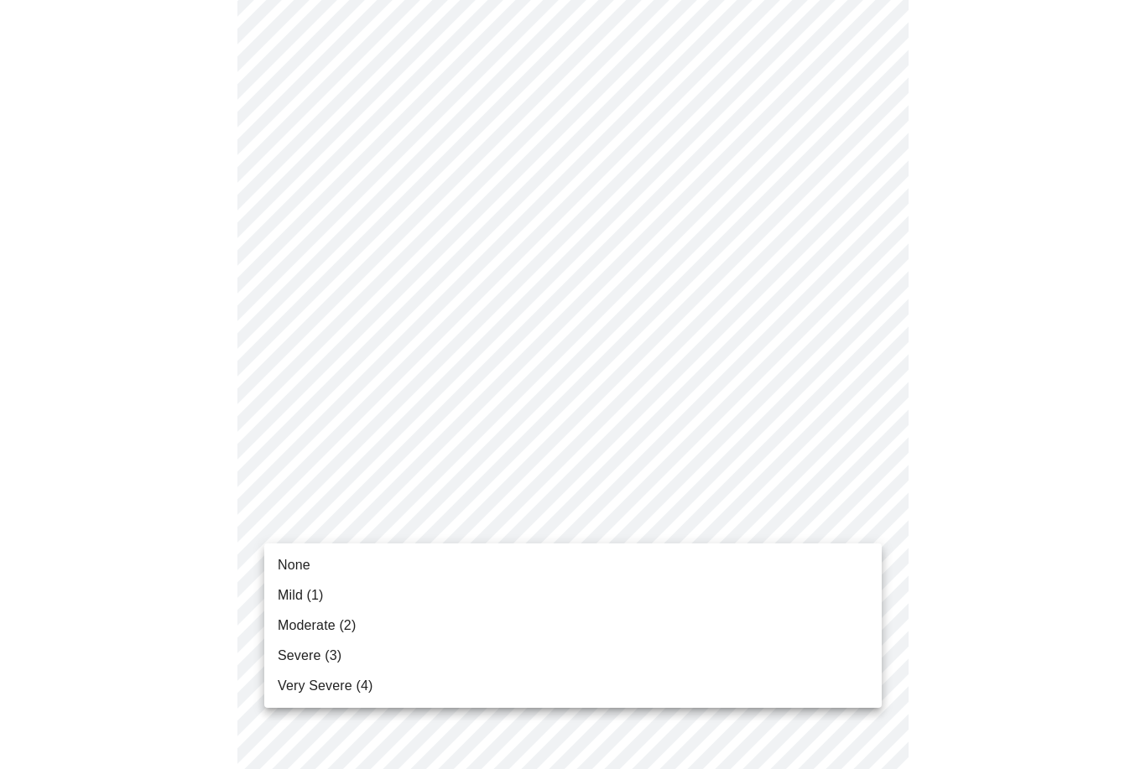
click at [285, 596] on span "Mild (1)" at bounding box center [301, 596] width 46 height 20
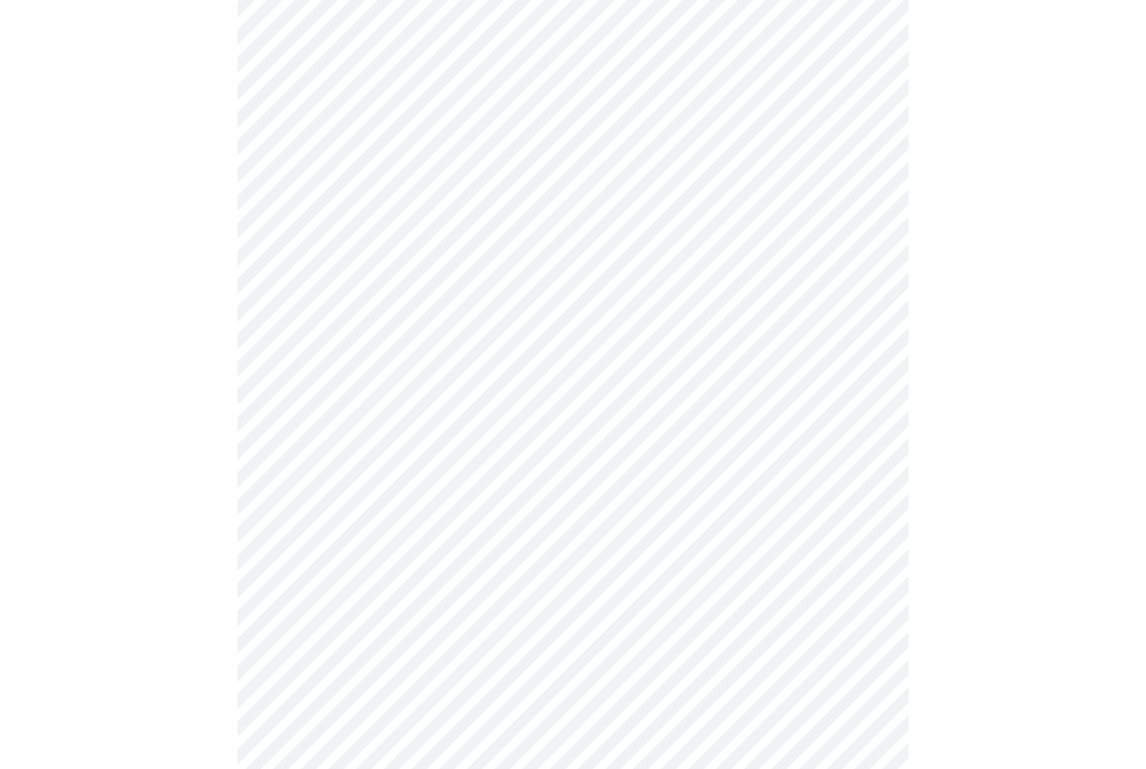
scroll to position [599, 0]
click at [297, 513] on body "MyMenopauseRx Intake Questions 3 / 12" at bounding box center [573, 451] width 1133 height 2086
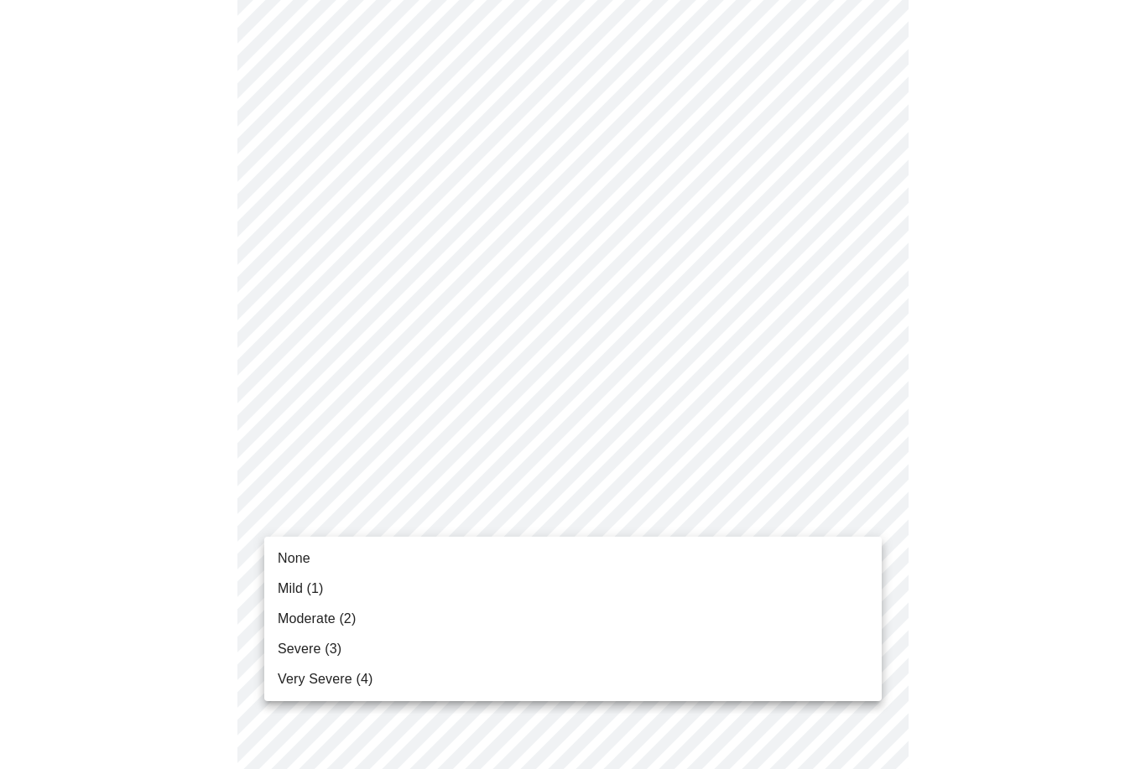
click at [289, 557] on span "None" at bounding box center [294, 559] width 33 height 20
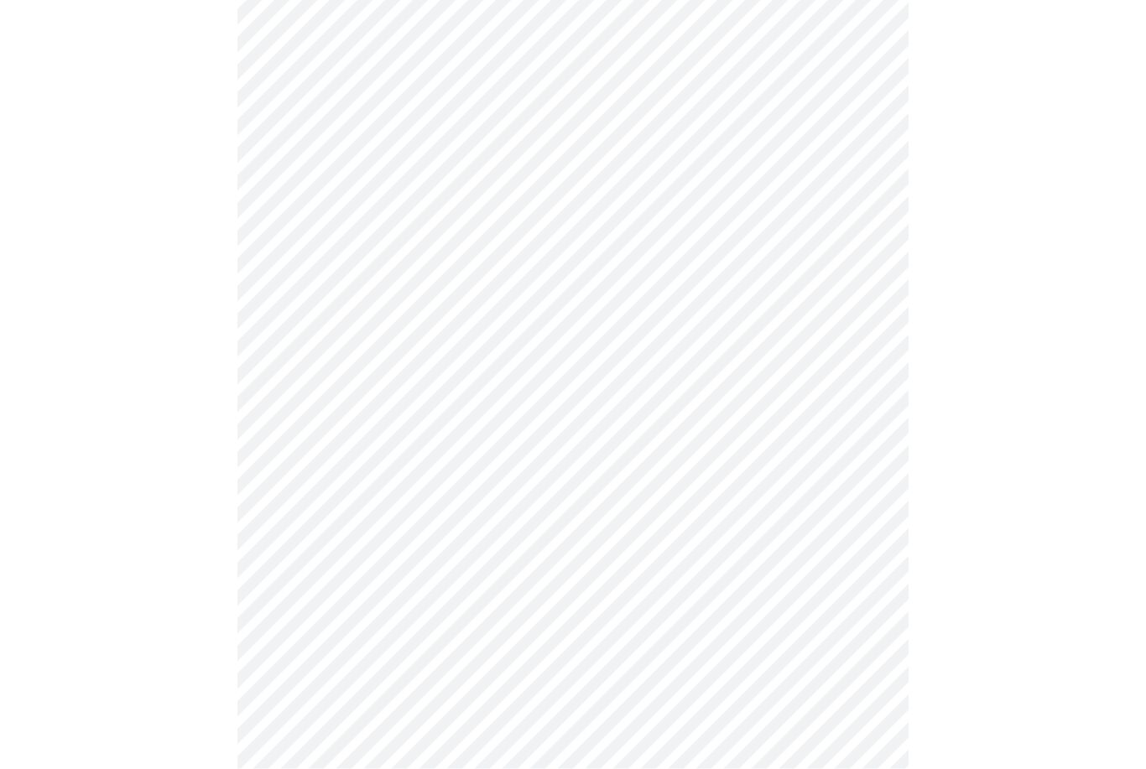
click at [302, 519] on body "MyMenopauseRx Intake Questions 3 / 12" at bounding box center [573, 310] width 1133 height 2064
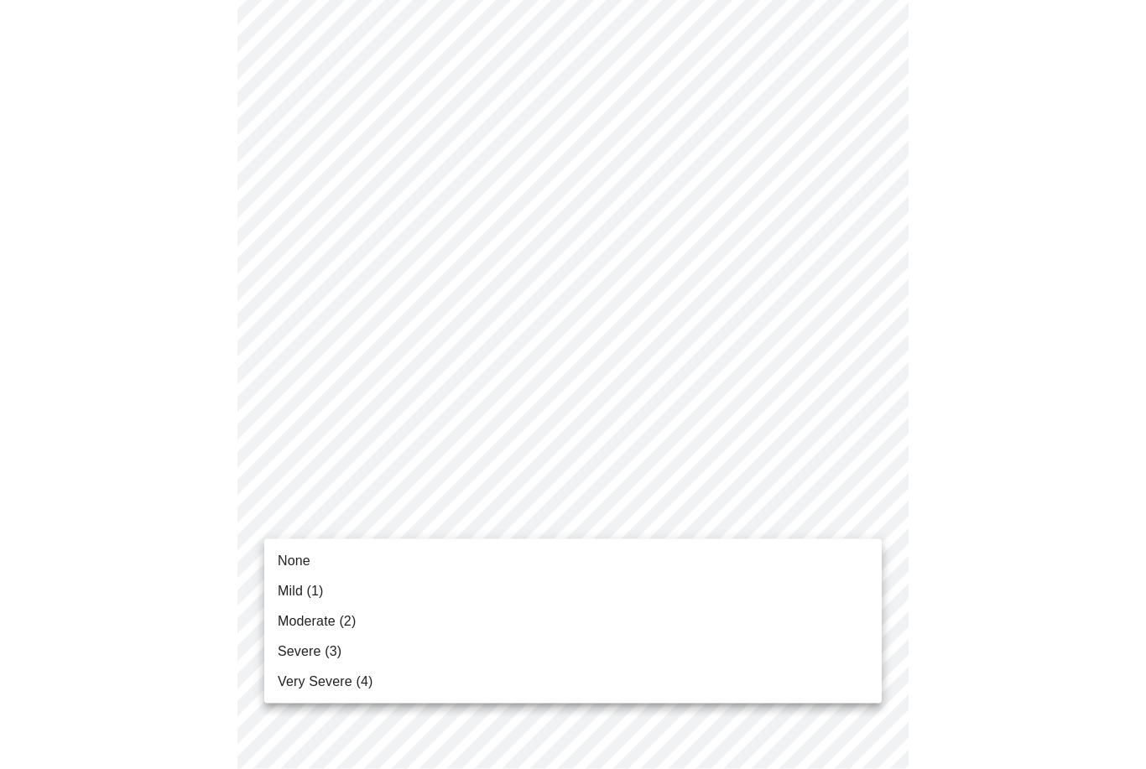
scroll to position [730, 0]
click at [294, 591] on span "Mild (1)" at bounding box center [301, 591] width 46 height 20
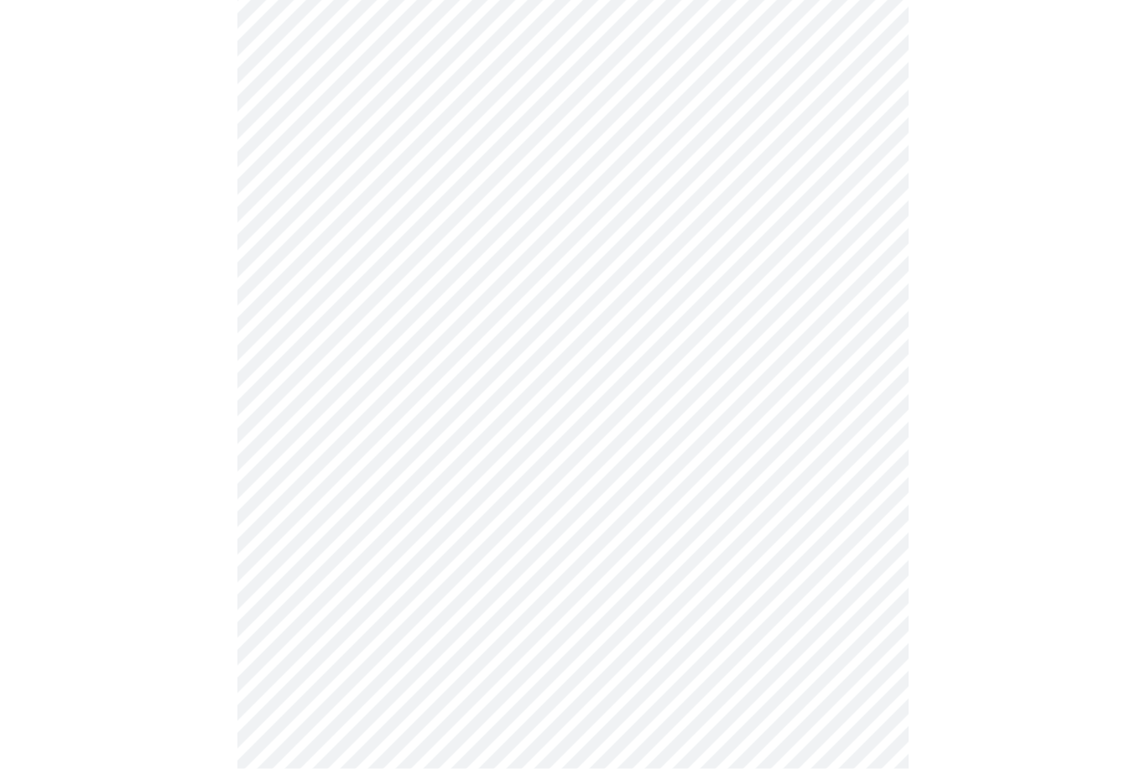
scroll to position [841, 0]
click at [296, 535] on body "MyMenopauseRx Intake Questions 3 / 12" at bounding box center [573, 186] width 1133 height 2041
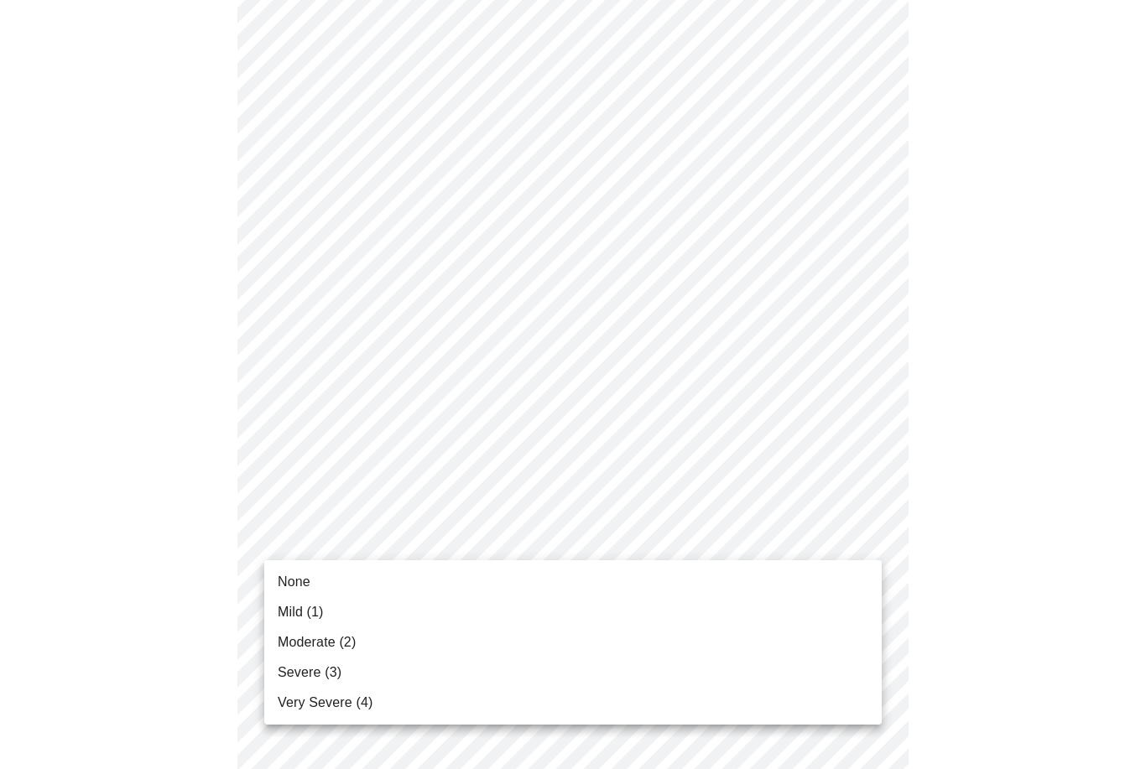
click at [299, 642] on span "Moderate (2)" at bounding box center [317, 643] width 78 height 20
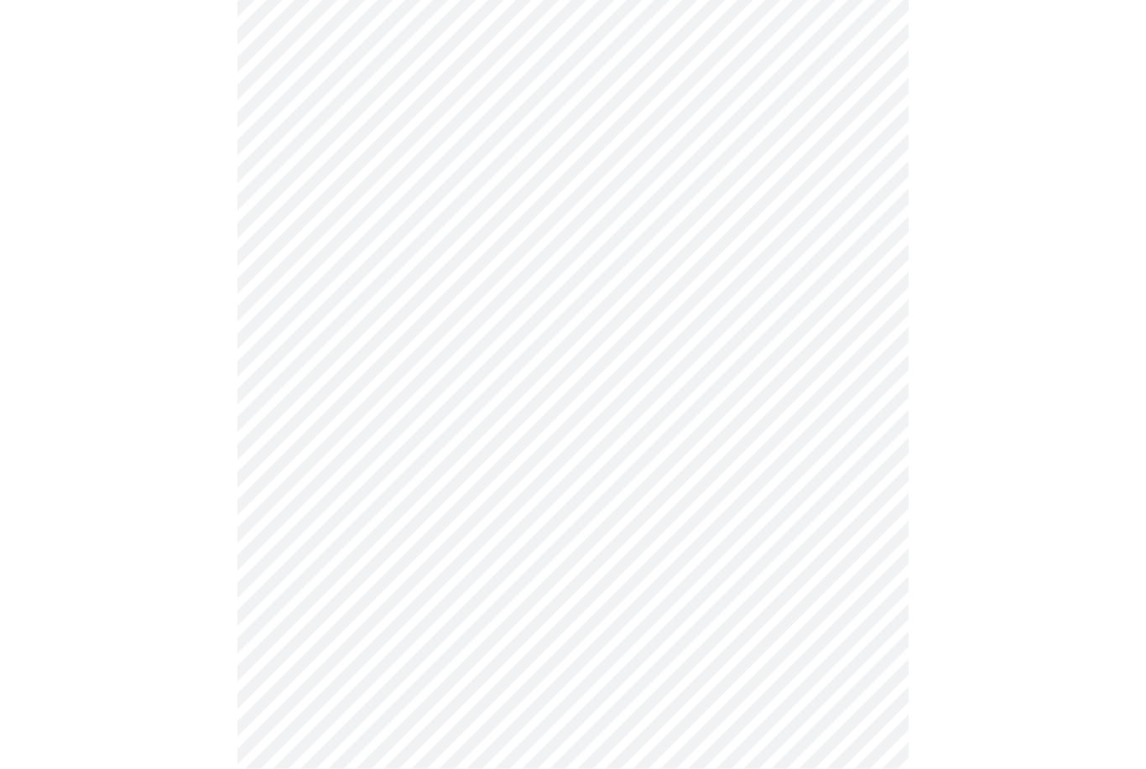
click at [303, 502] on body "MyMenopauseRx Intake Questions 3 / 12" at bounding box center [573, 2] width 1133 height 2018
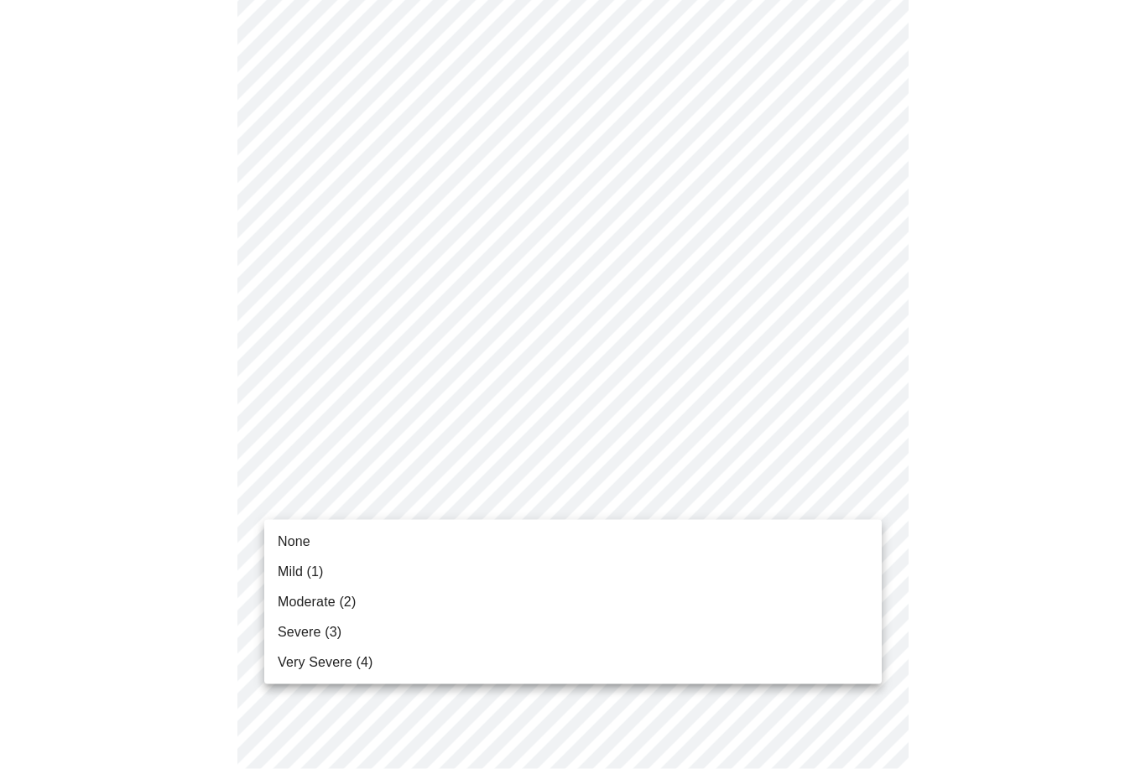
scroll to position [1014, 0]
click at [293, 548] on span "None" at bounding box center [294, 542] width 33 height 20
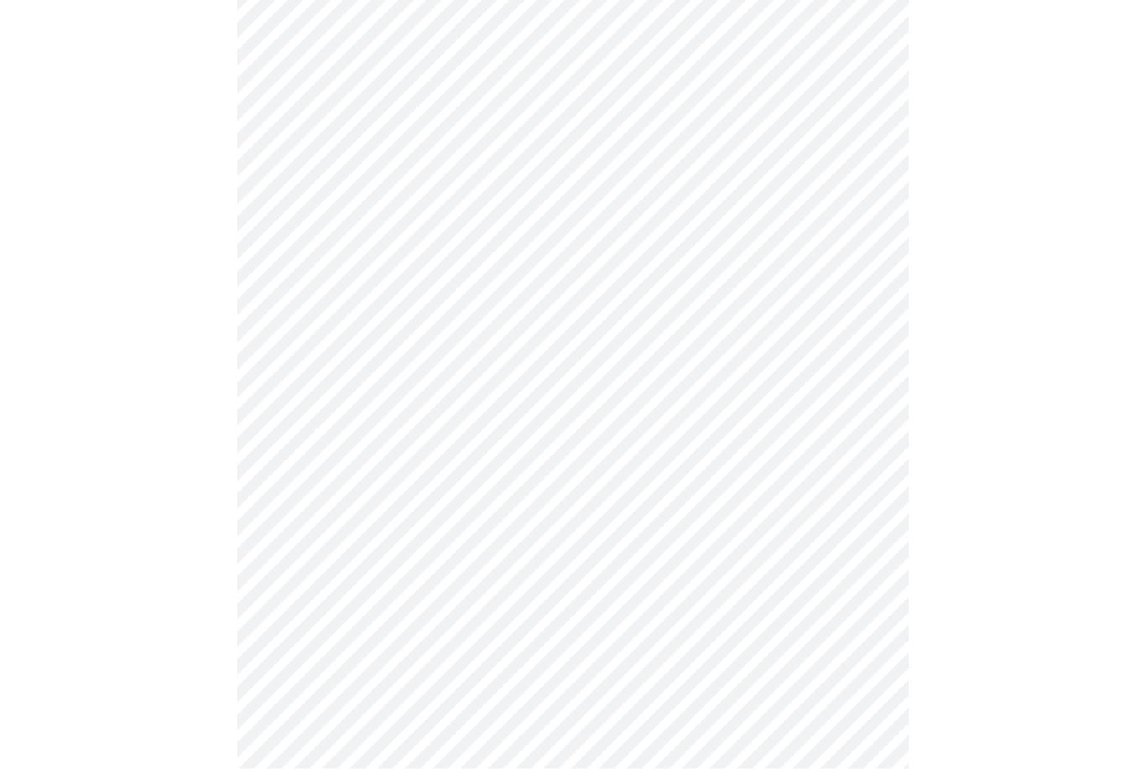
scroll to position [1115, 0]
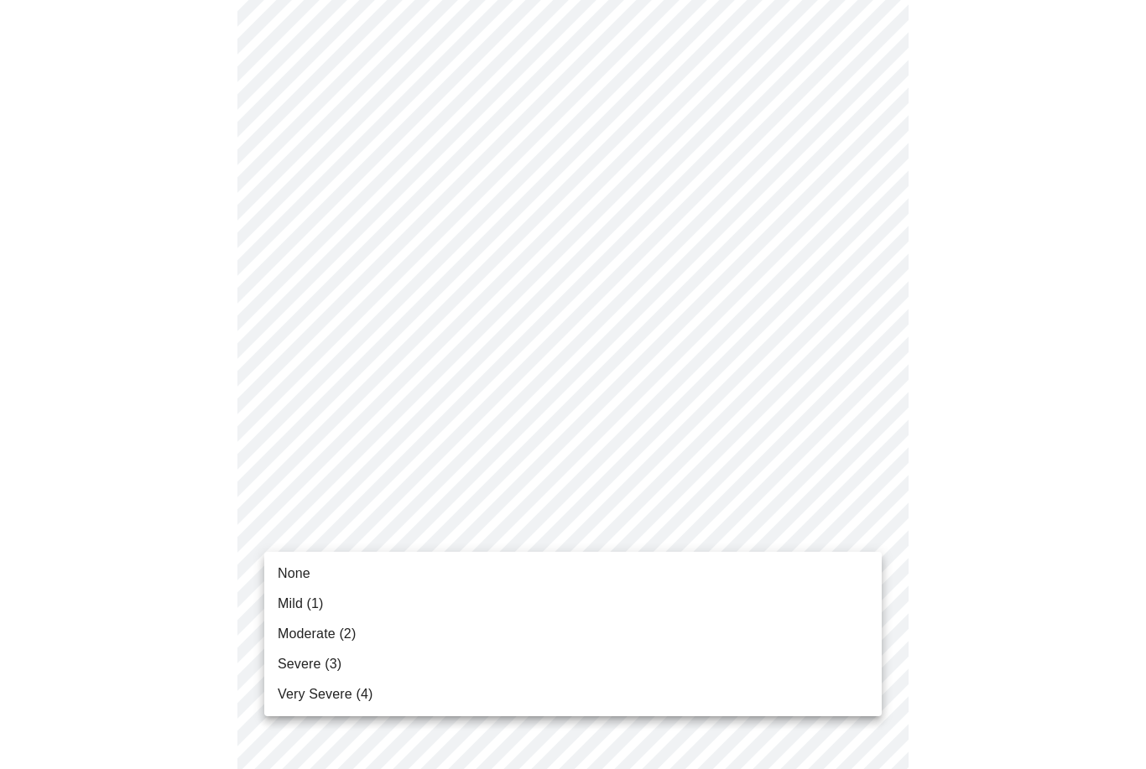
click at [289, 575] on span "None" at bounding box center [294, 574] width 33 height 20
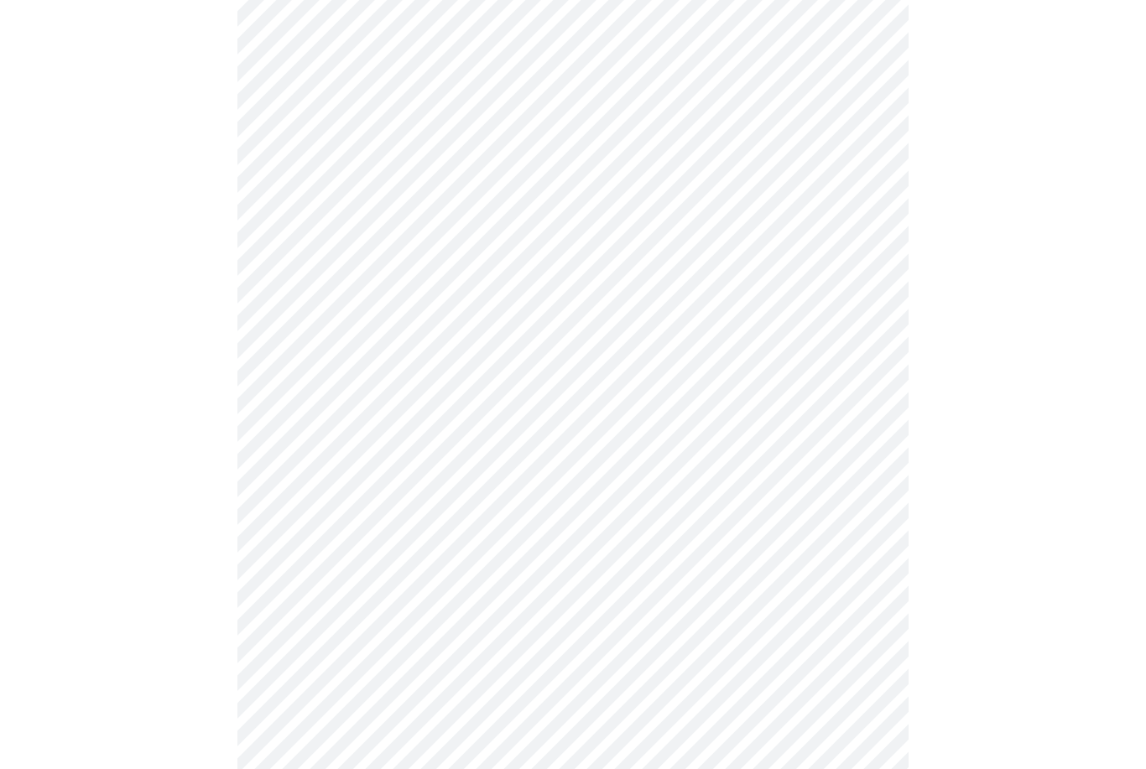
scroll to position [0, 0]
click at [301, 510] on body "MyMenopauseRx Intake Questions 4 / 12" at bounding box center [573, 318] width 1133 height 1652
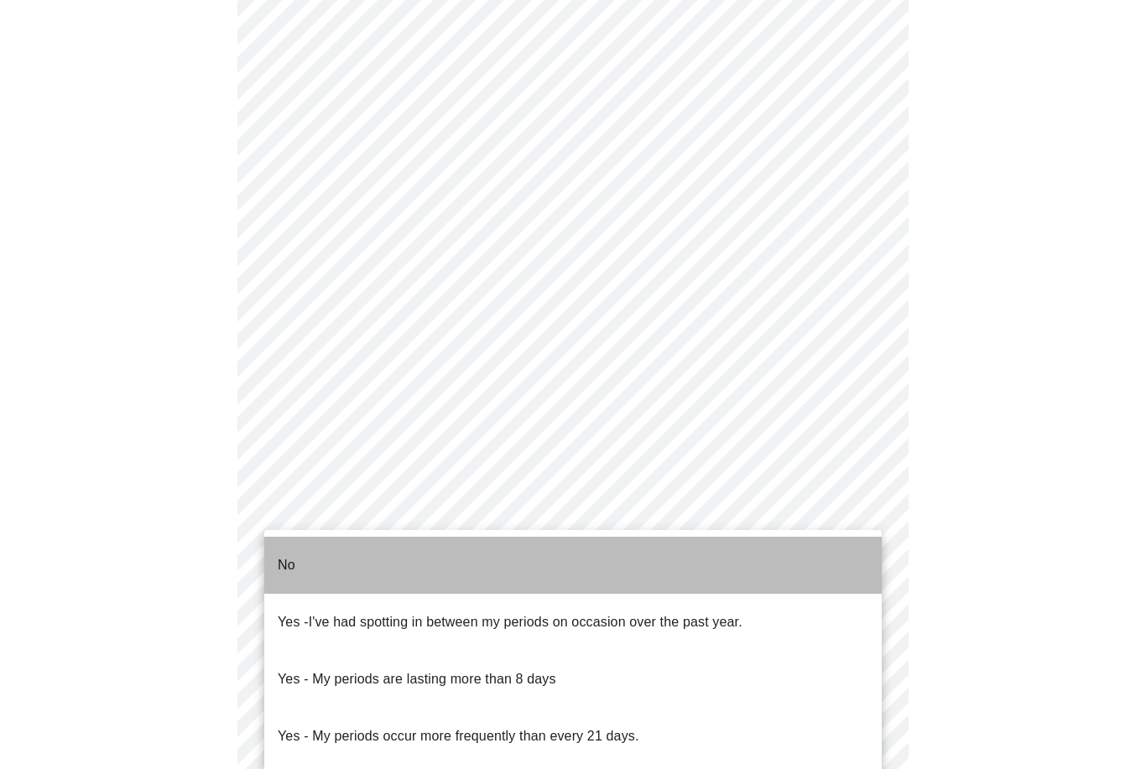
click at [294, 555] on p "No" at bounding box center [287, 565] width 18 height 20
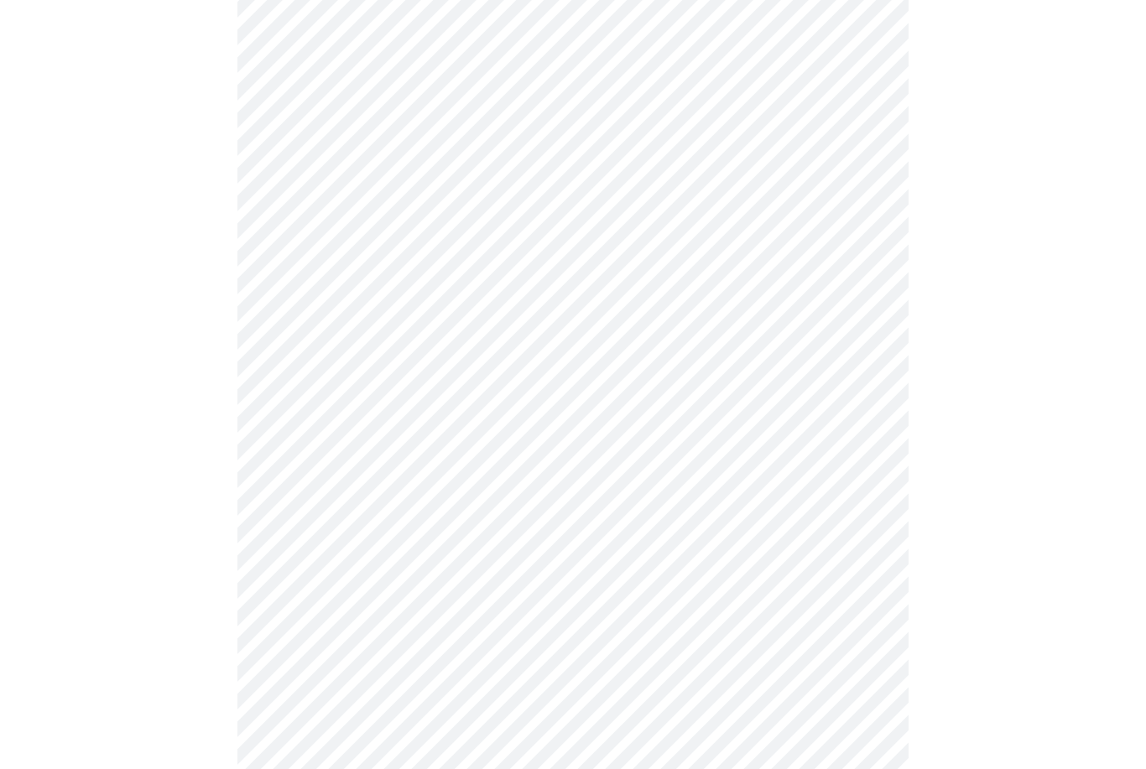
click at [289, 629] on body "MyMenopauseRx Intake Questions 4 / 12" at bounding box center [573, 313] width 1133 height 1643
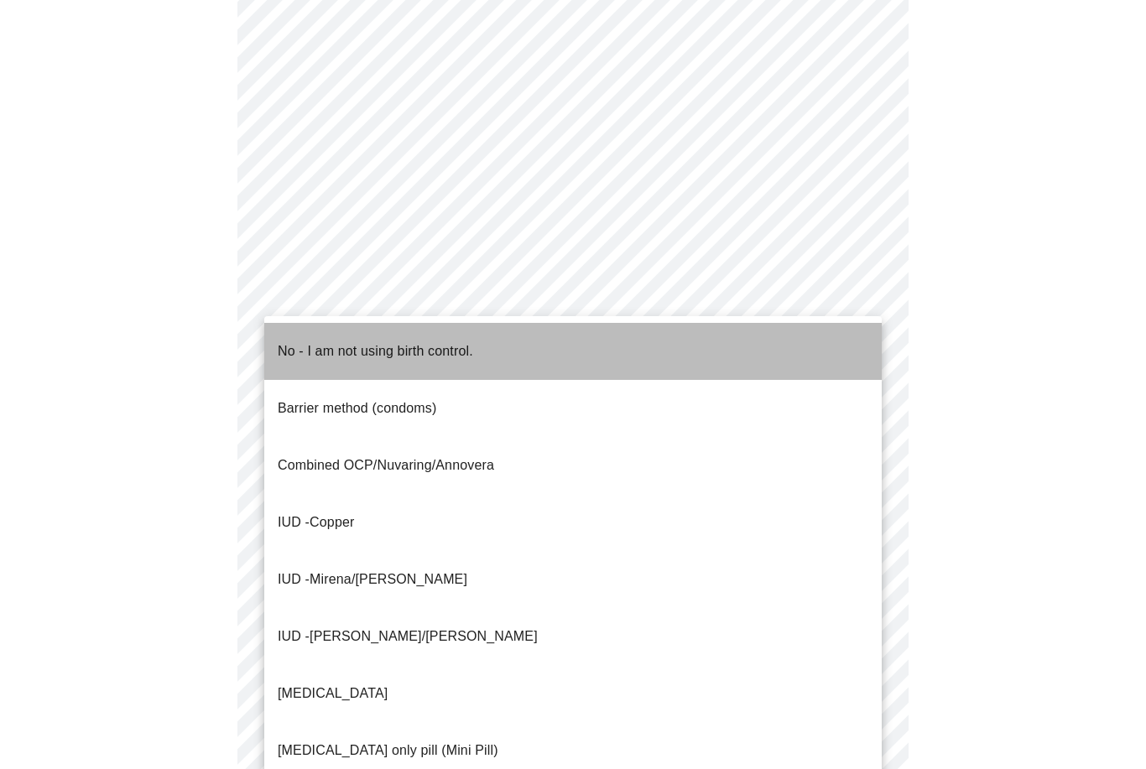
click at [279, 345] on p "No - I am not using birth control." at bounding box center [375, 351] width 195 height 20
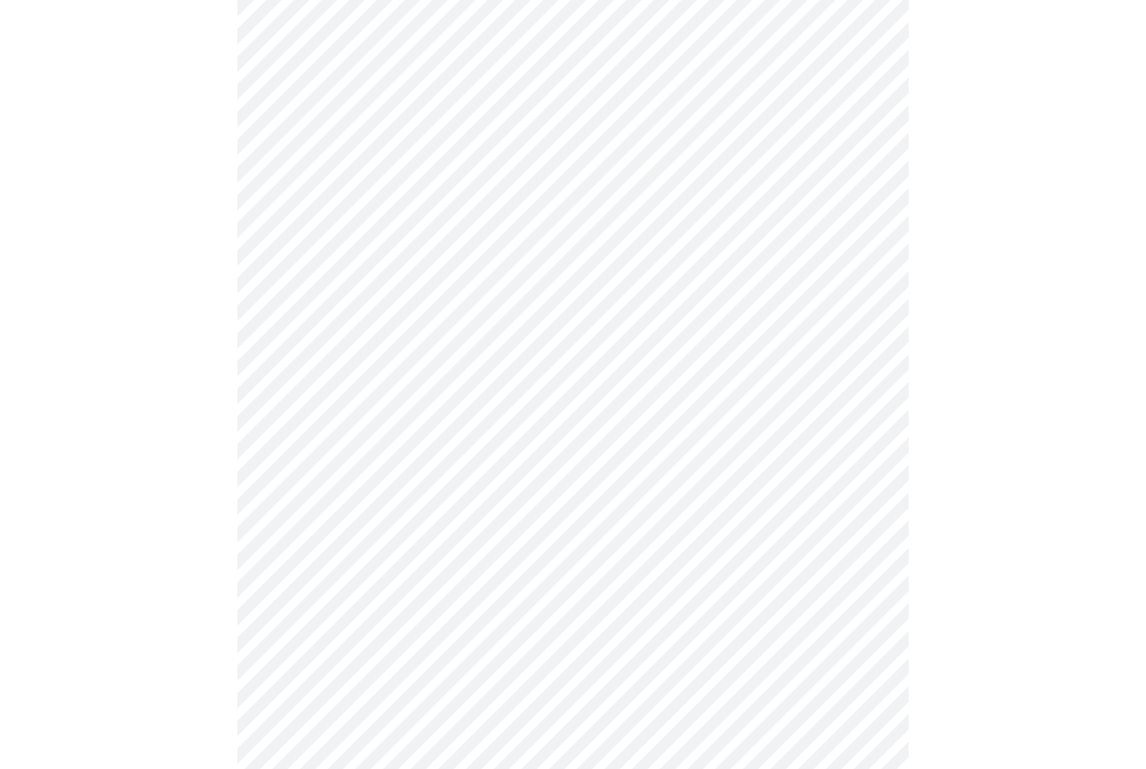
scroll to position [731, 0]
click at [302, 540] on body "MyMenopauseRx Intake Questions 4 / 12" at bounding box center [573, 92] width 1133 height 1633
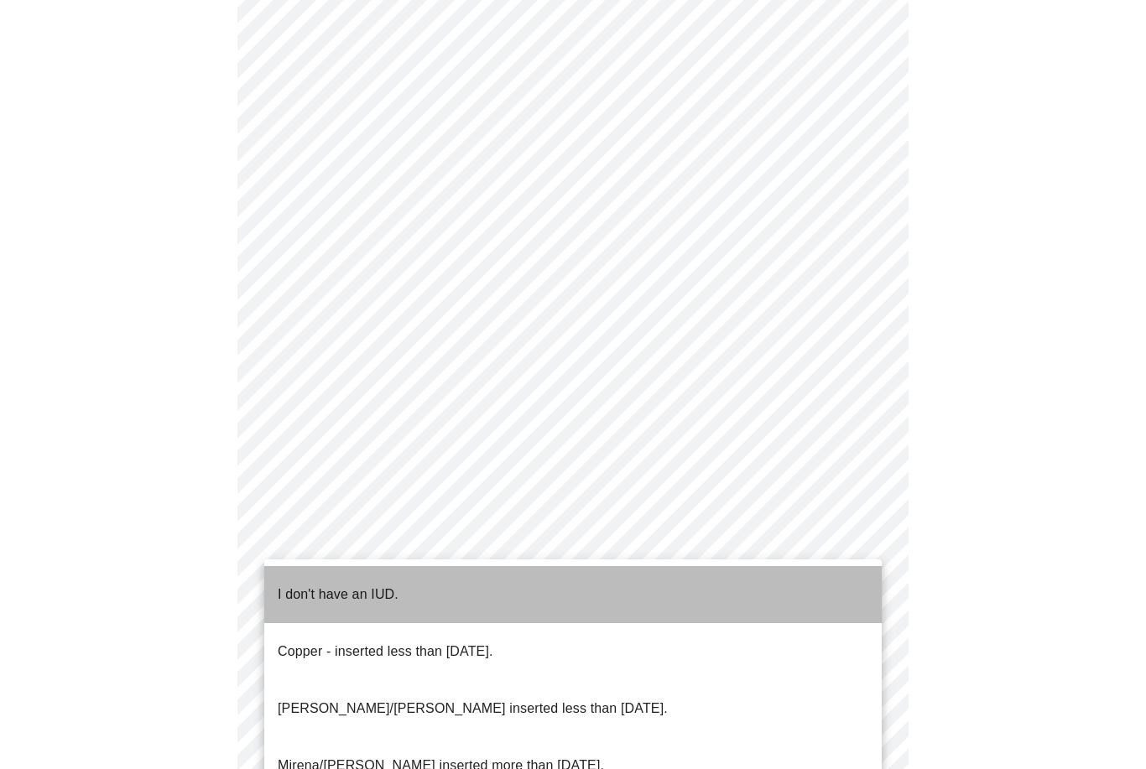
click at [289, 585] on p "I don't have an IUD." at bounding box center [338, 595] width 121 height 20
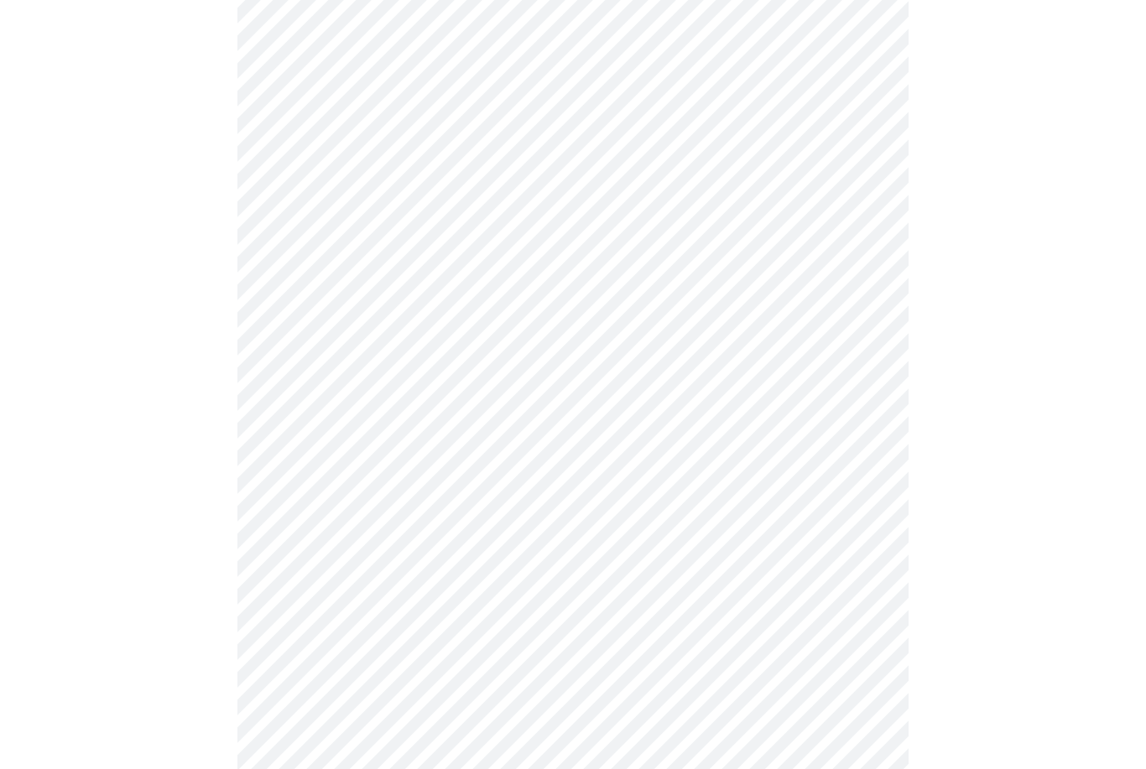
click at [301, 659] on body "MyMenopauseRx Intake Questions 4 / 12" at bounding box center [573, 88] width 1133 height 1624
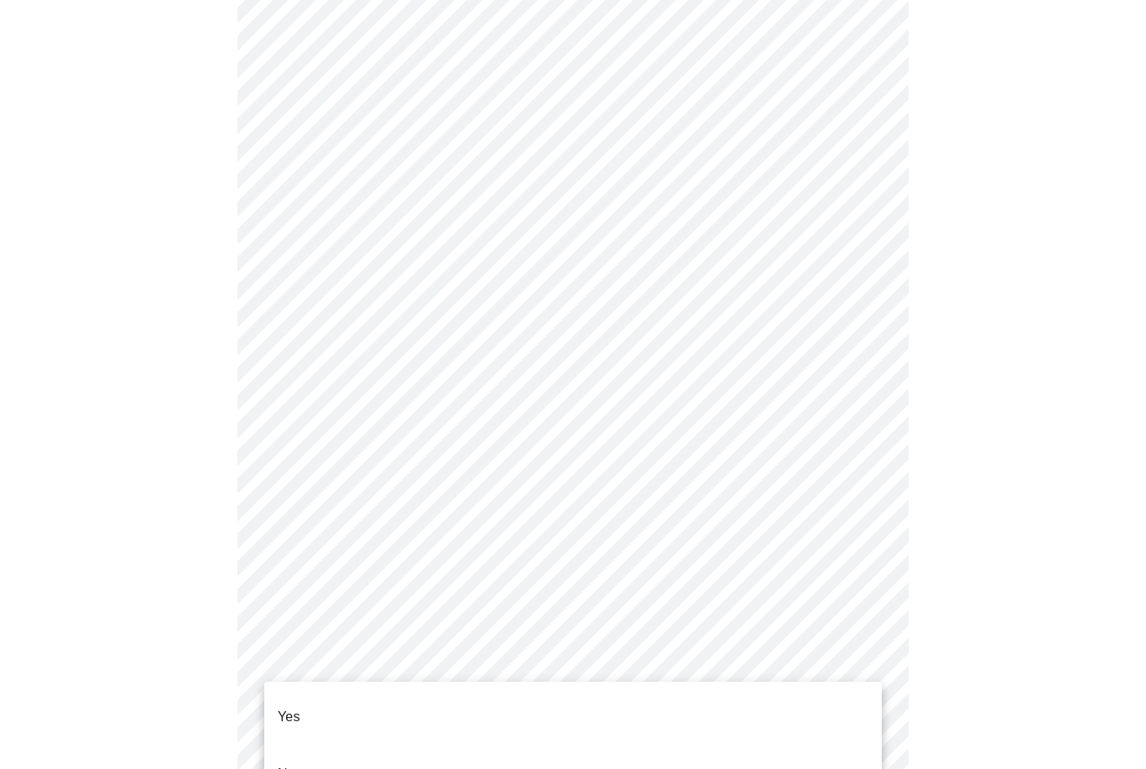
click at [289, 707] on p "Yes" at bounding box center [289, 717] width 23 height 20
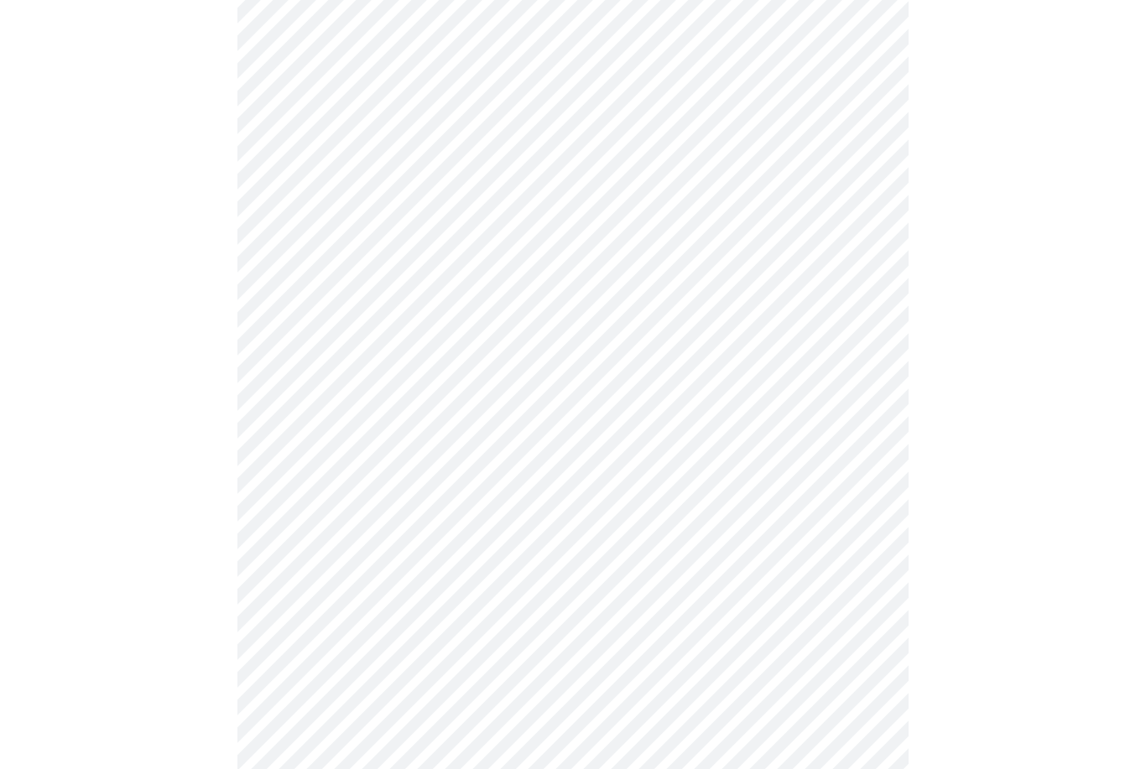
scroll to position [0, 0]
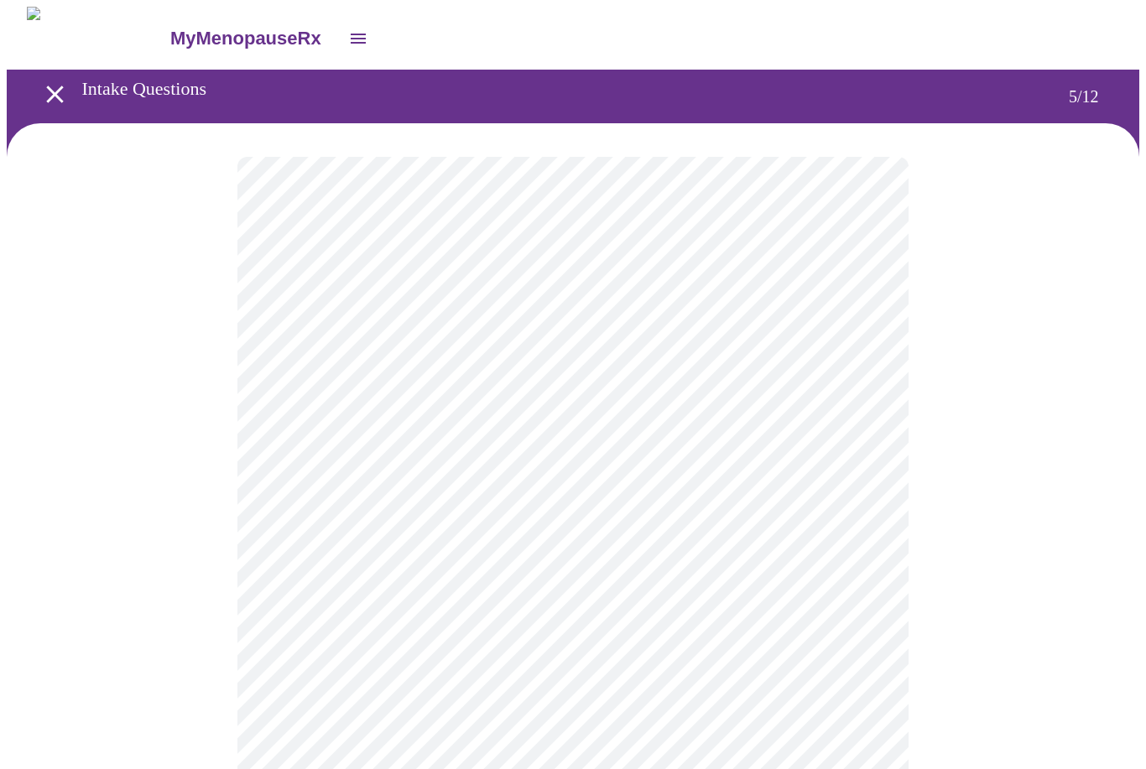
click at [851, 446] on body "MyMenopauseRx Intake Questions 5 / 12" at bounding box center [573, 622] width 1133 height 1230
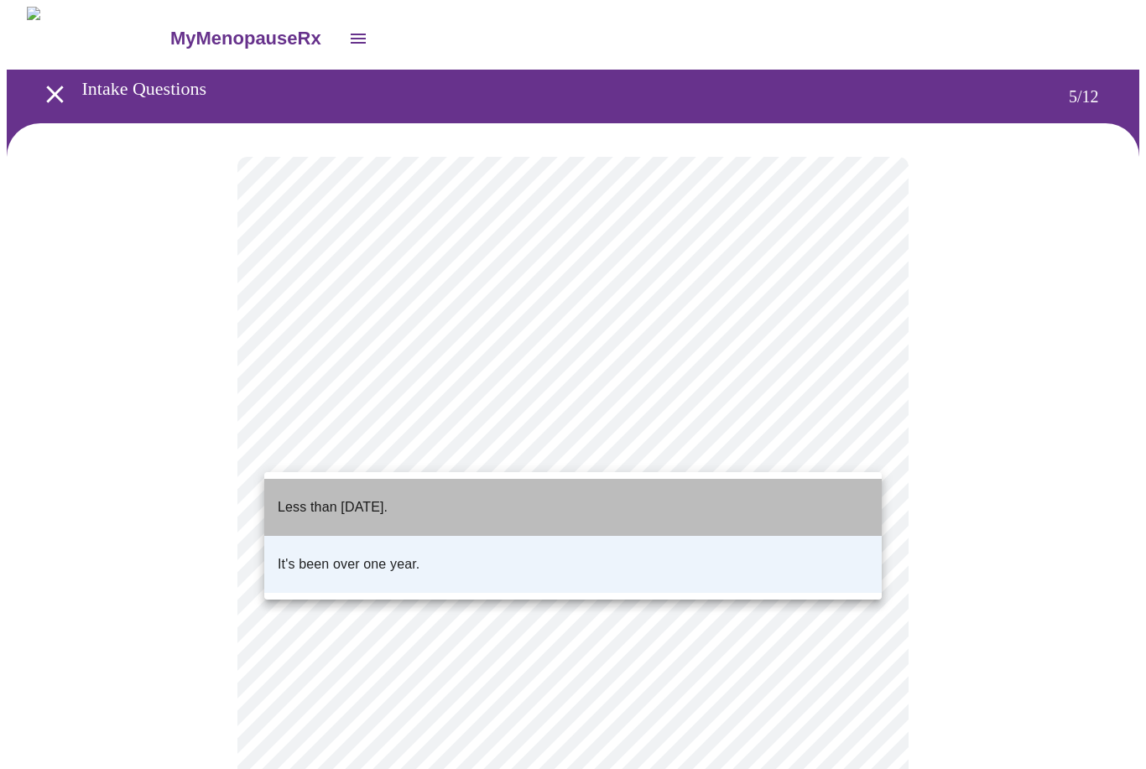
click at [311, 497] on p "Less than [DATE]." at bounding box center [333, 507] width 110 height 20
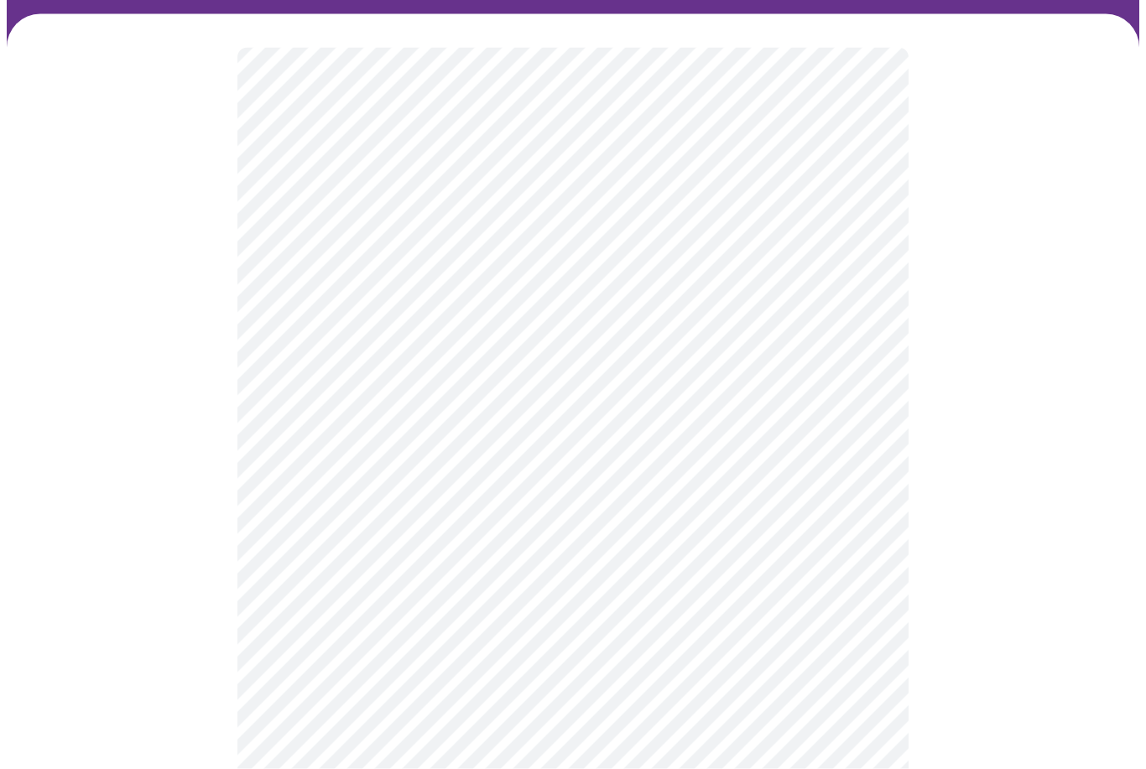
scroll to position [112, 0]
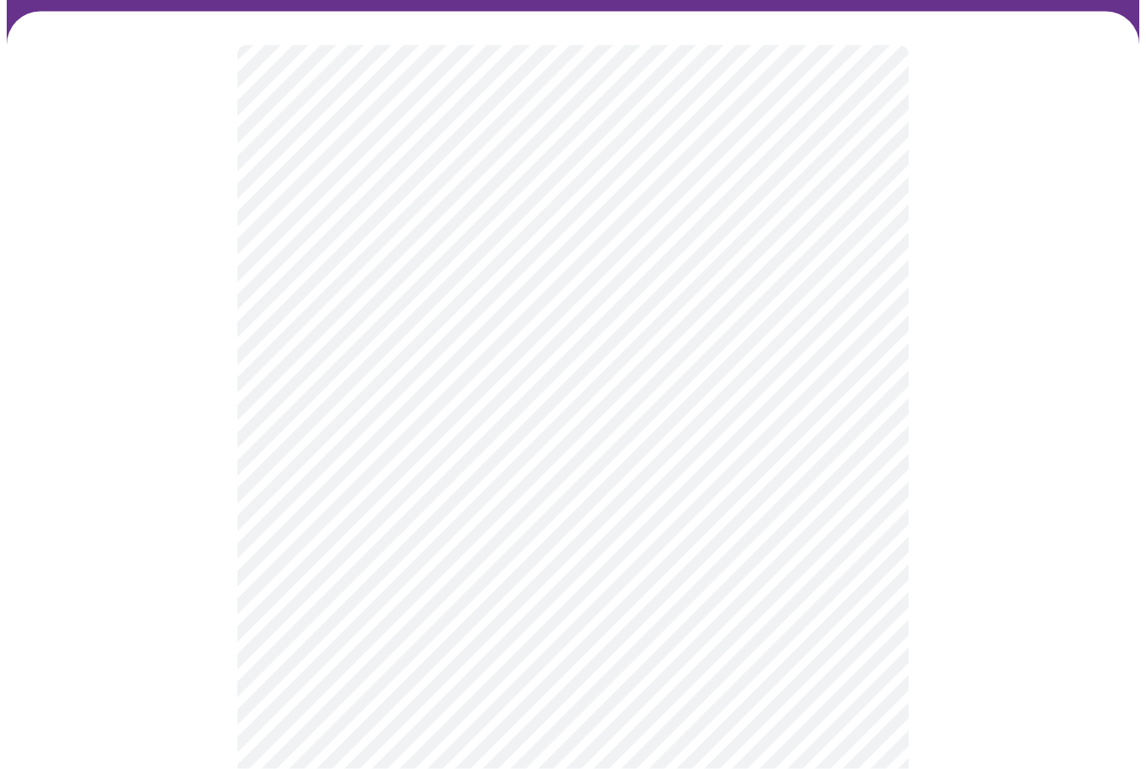
click at [300, 479] on body "MyMenopauseRx Intake Questions 5 / 12" at bounding box center [573, 510] width 1133 height 1230
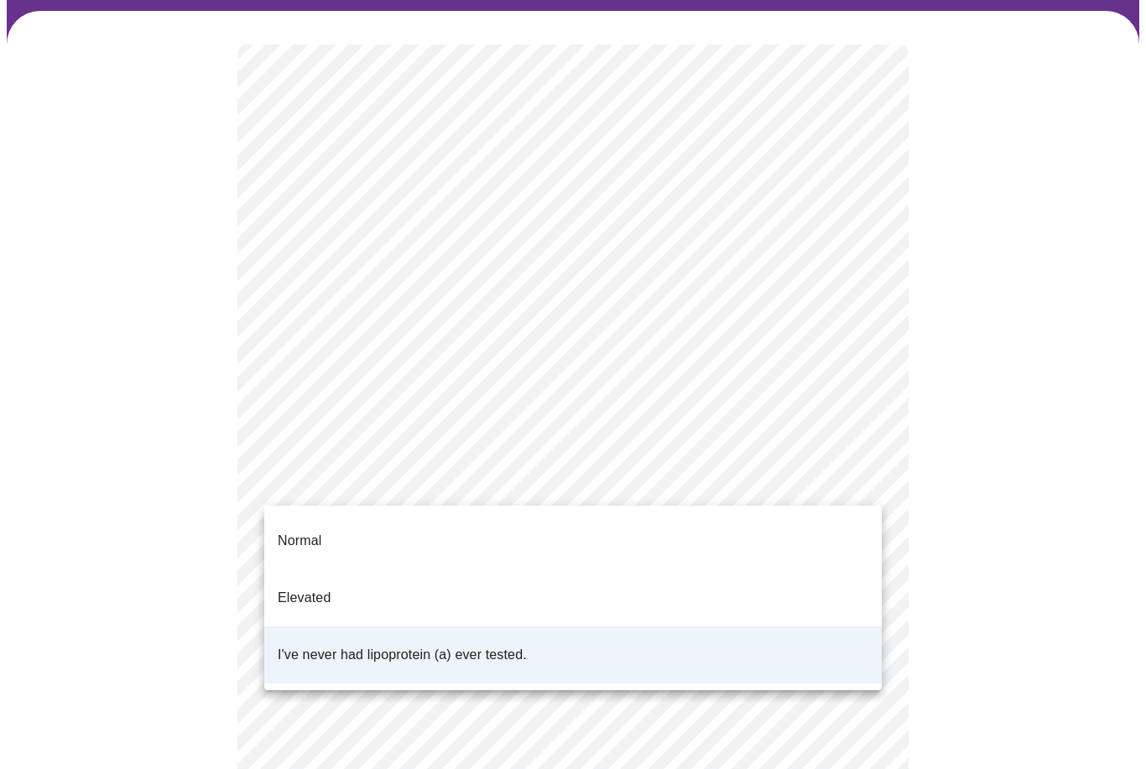
click at [295, 531] on p "Normal" at bounding box center [300, 541] width 44 height 20
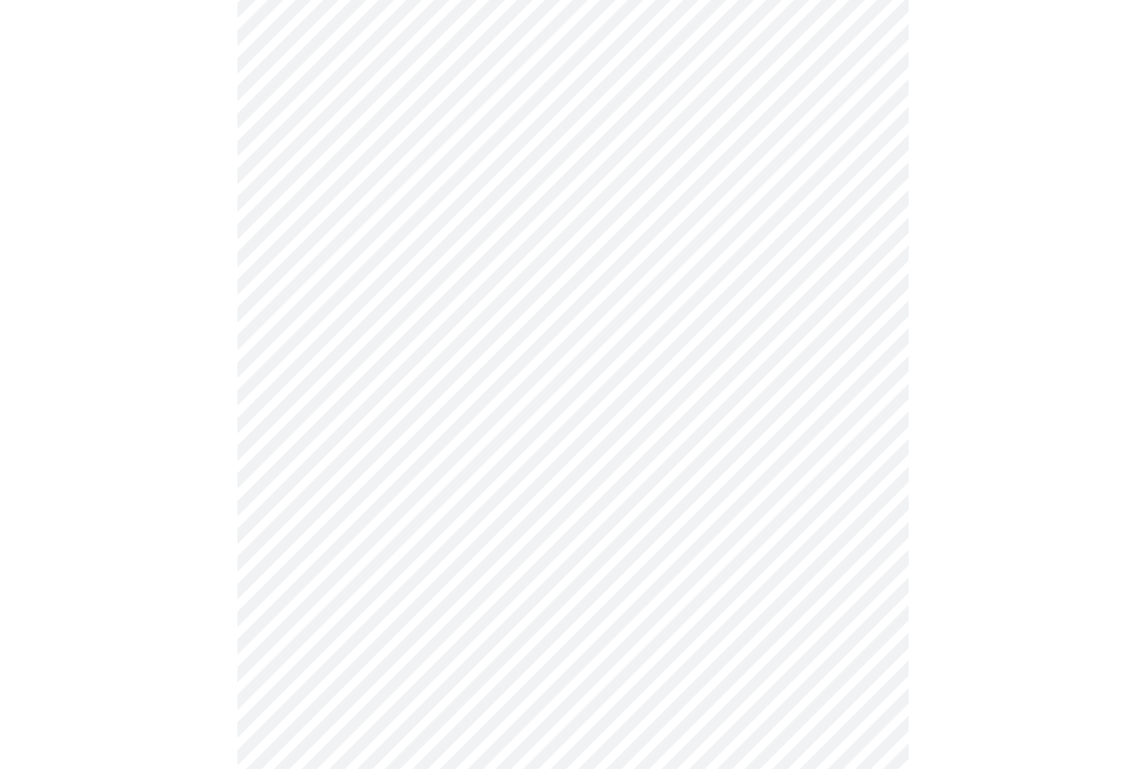
scroll to position [4152, 0]
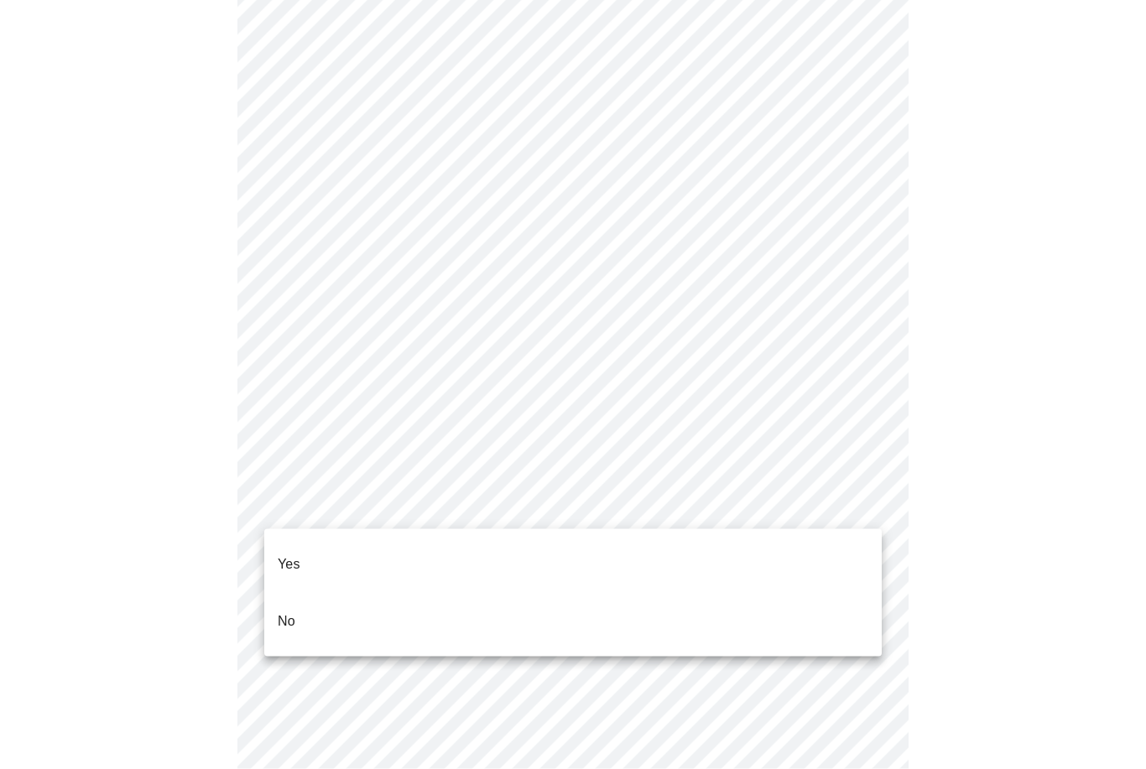
scroll to position [4153, 0]
click at [286, 612] on p "No" at bounding box center [287, 622] width 18 height 20
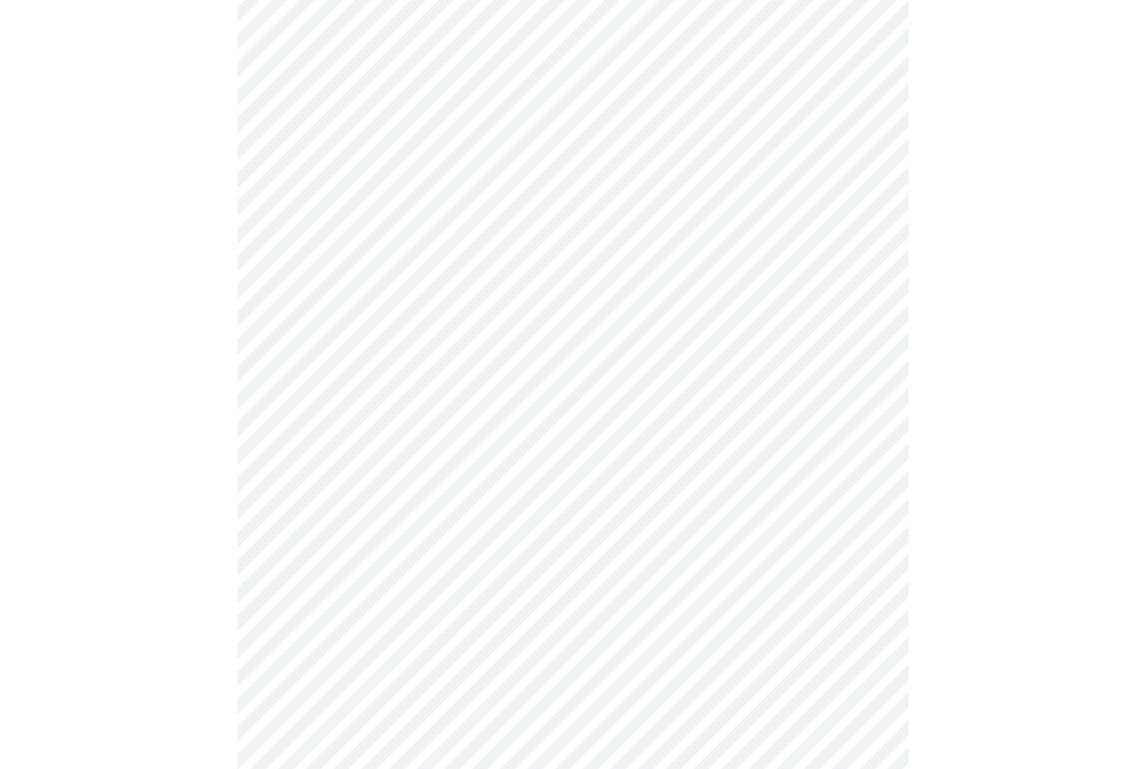
scroll to position [471, 0]
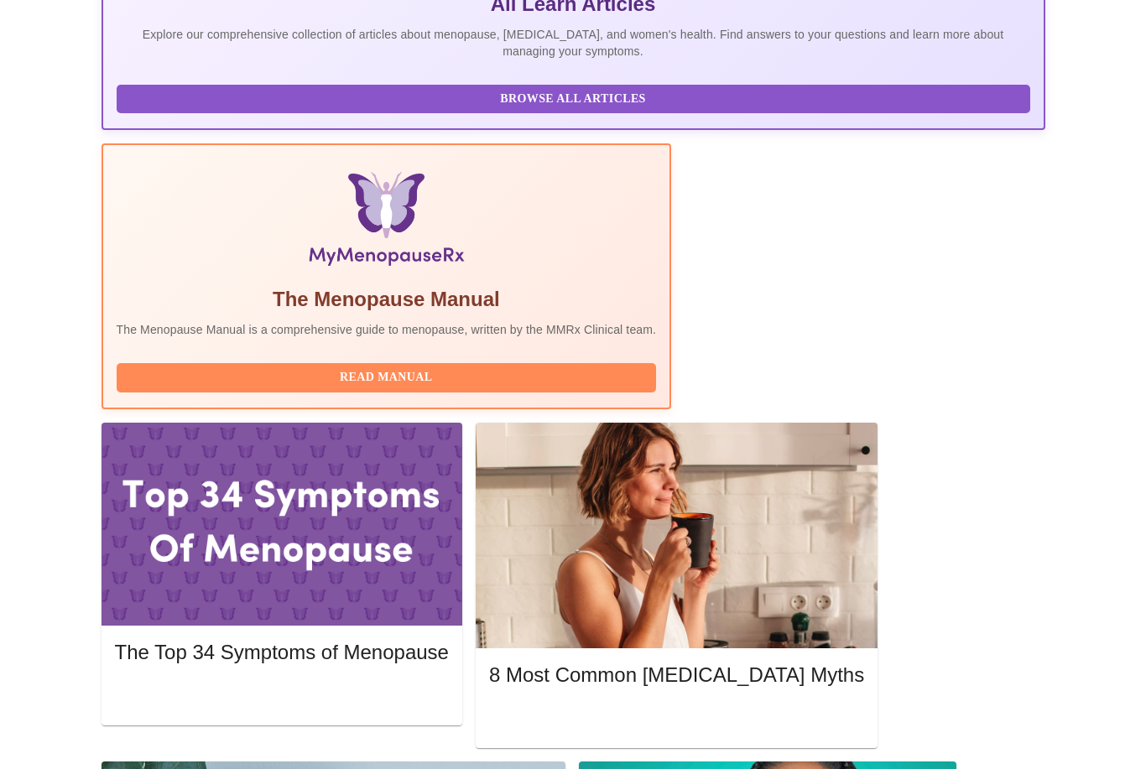
scroll to position [442, 0]
